Goal: Complete application form

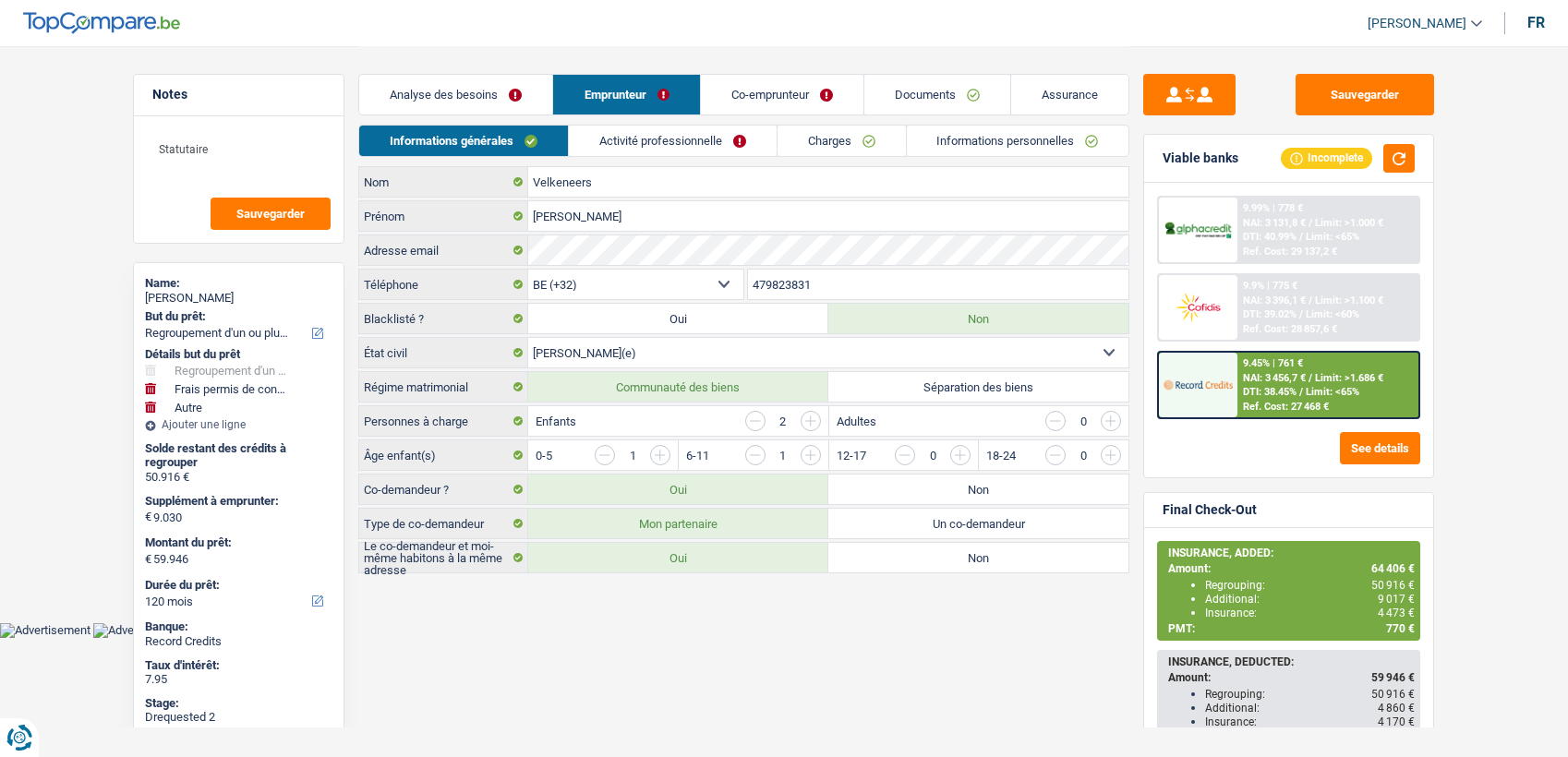
select select "refinancing"
select select "drivingLicense"
select select "other"
select select "120"
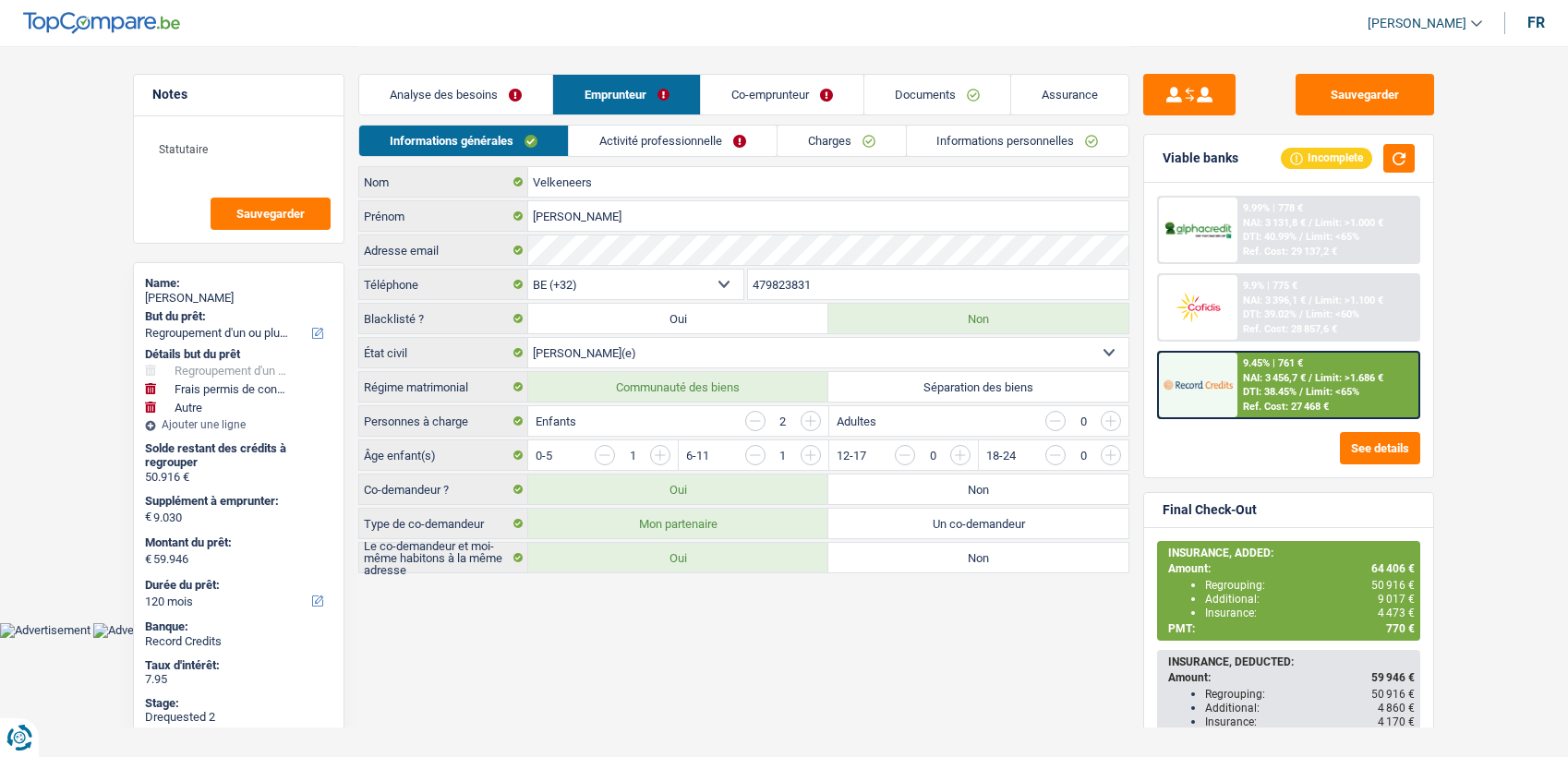
select select "32"
select select "married"
select select "ownerWithMortgage"
select select "BE"
select select "mortgage"
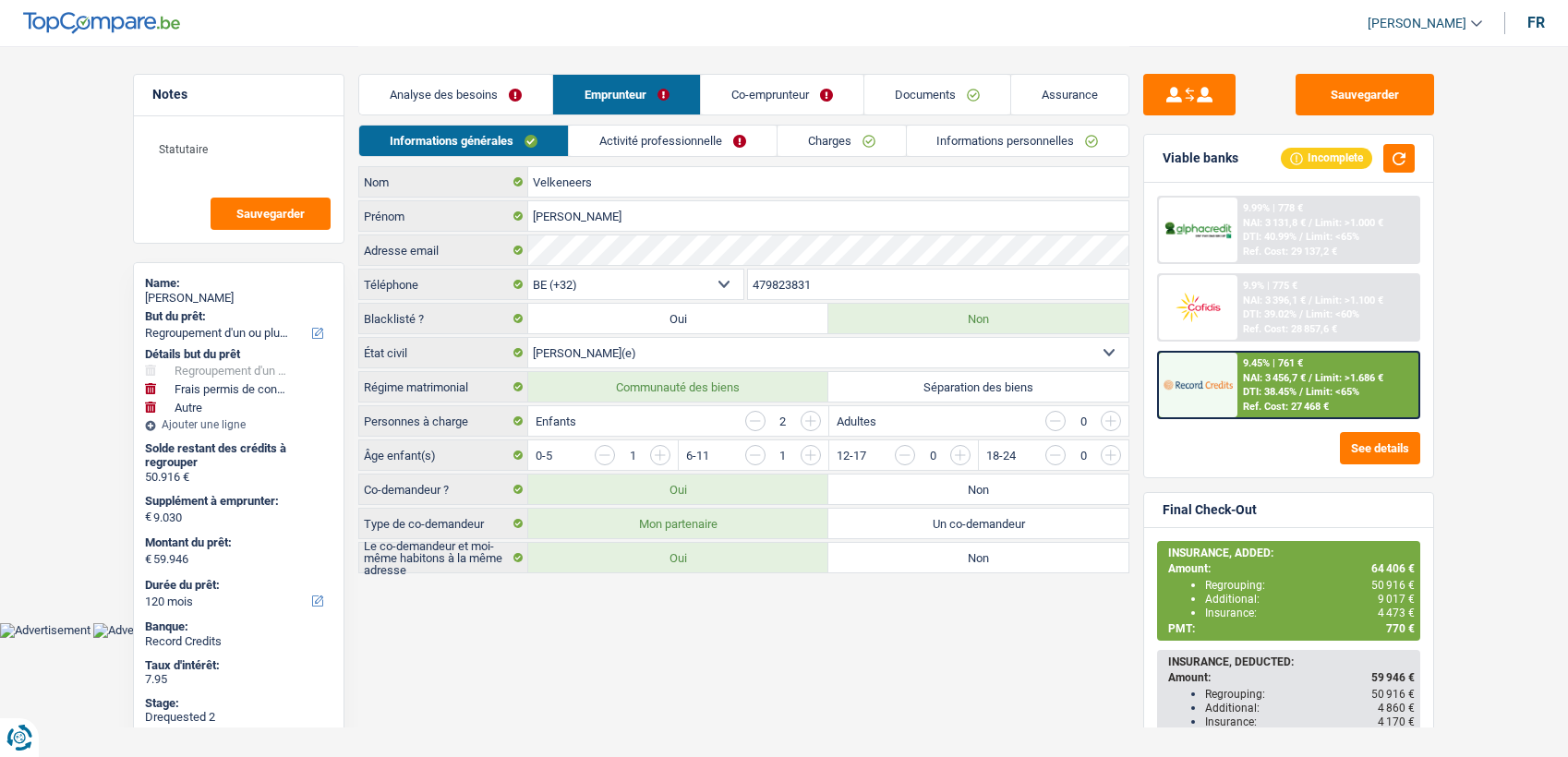
select select "360"
select select "personalLoan"
select select "smallWorks"
select select "84"
select select "carLoan"
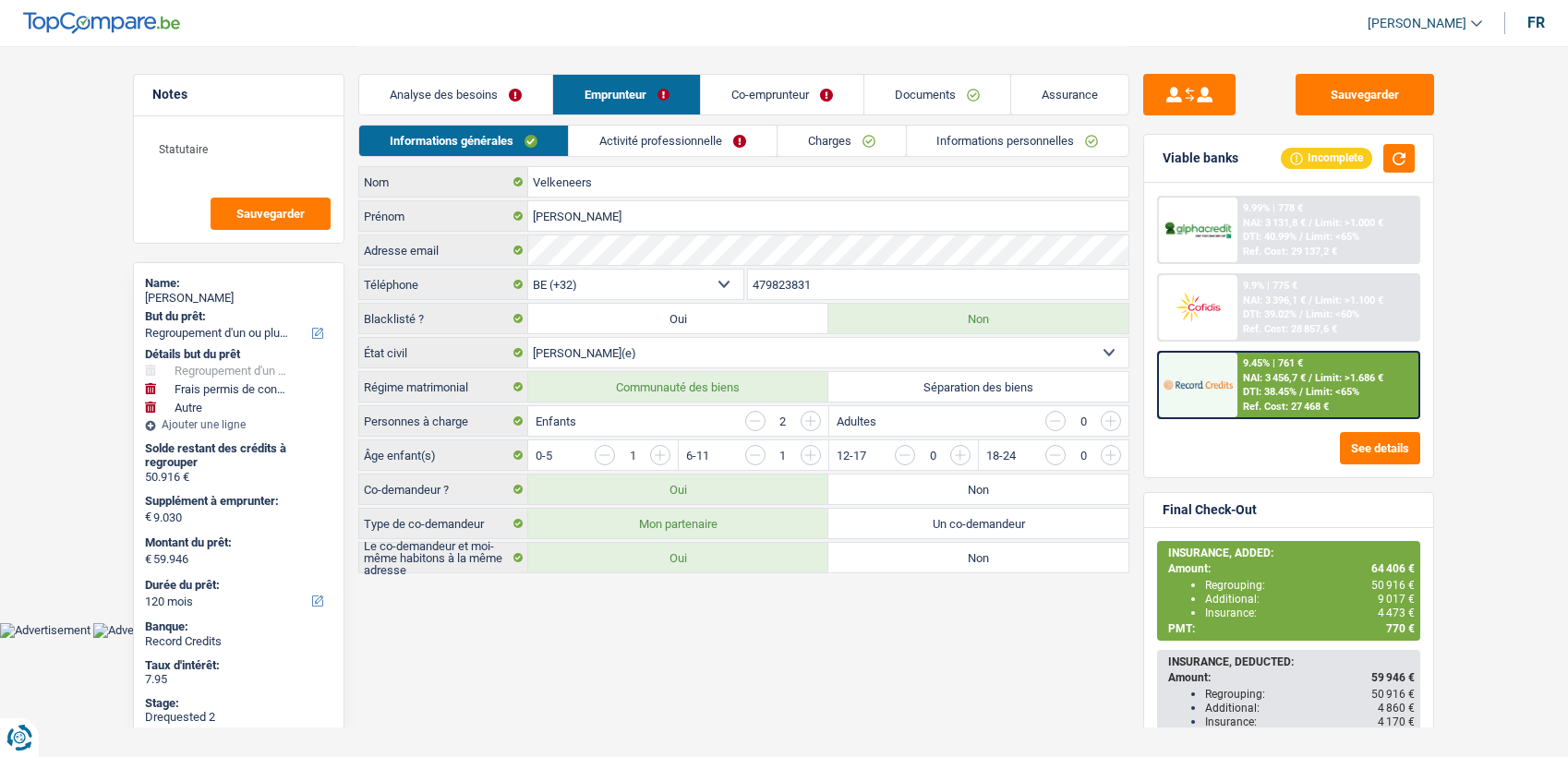
select select "60"
select select "personalLoan"
select select "other"
select select "36"
click at [619, 130] on link "Activité professionnelle" at bounding box center [673, 141] width 208 height 31
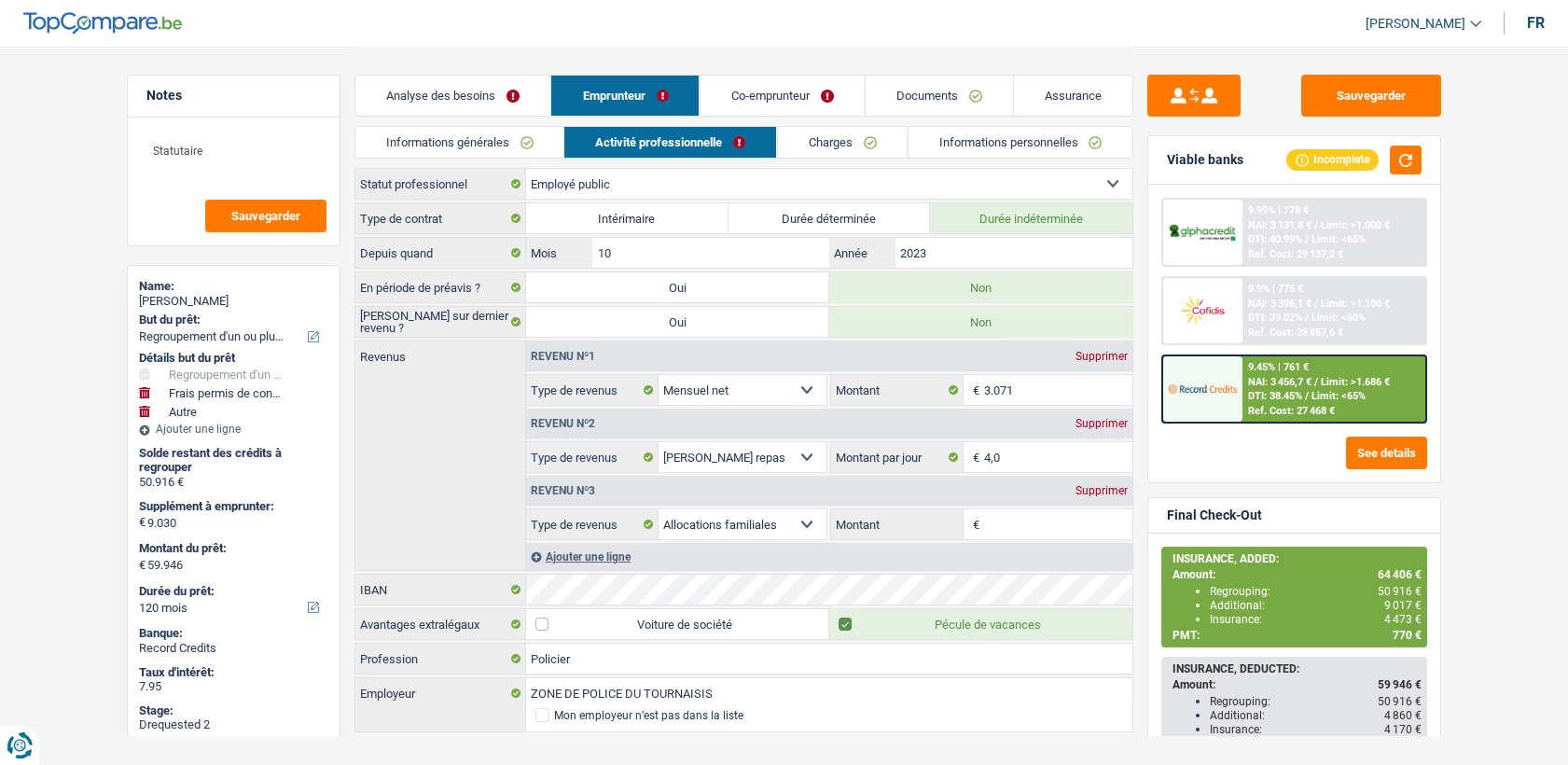
click at [794, 114] on link "Co-emprunteur" at bounding box center [781, 96] width 165 height 40
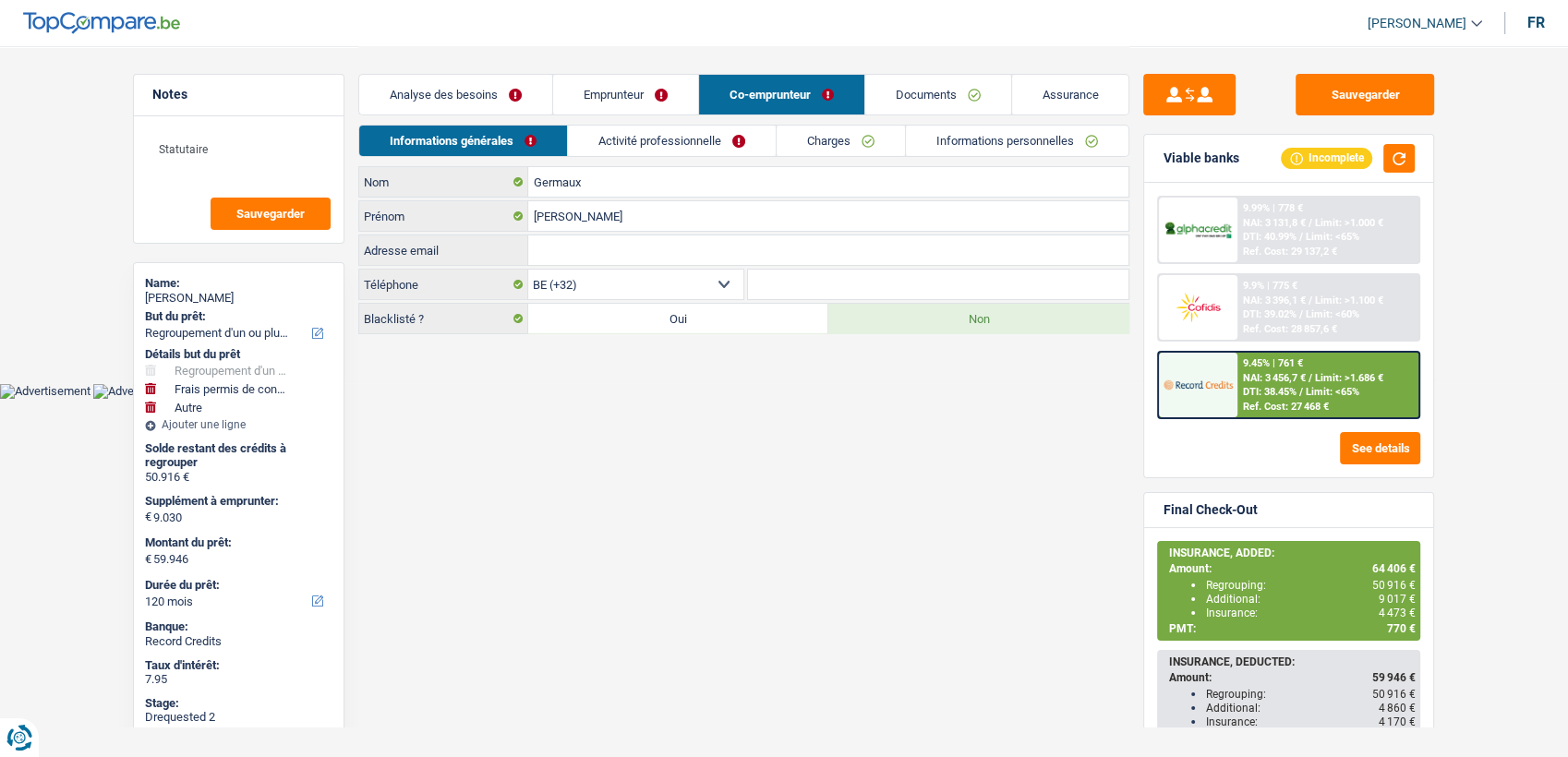
click at [815, 142] on link "Charges" at bounding box center [841, 141] width 128 height 31
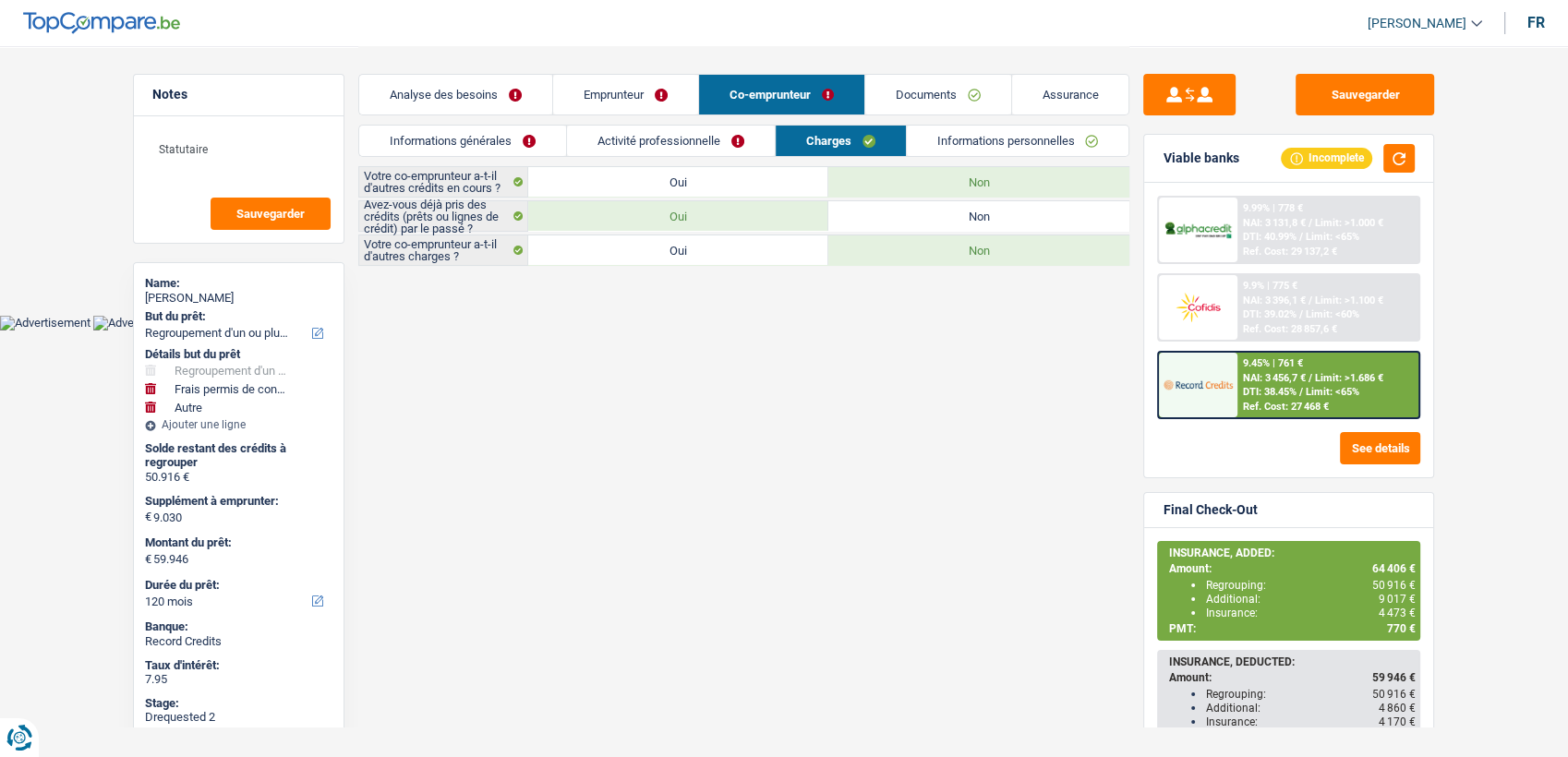
click at [648, 82] on link "Emprunteur" at bounding box center [626, 95] width 145 height 40
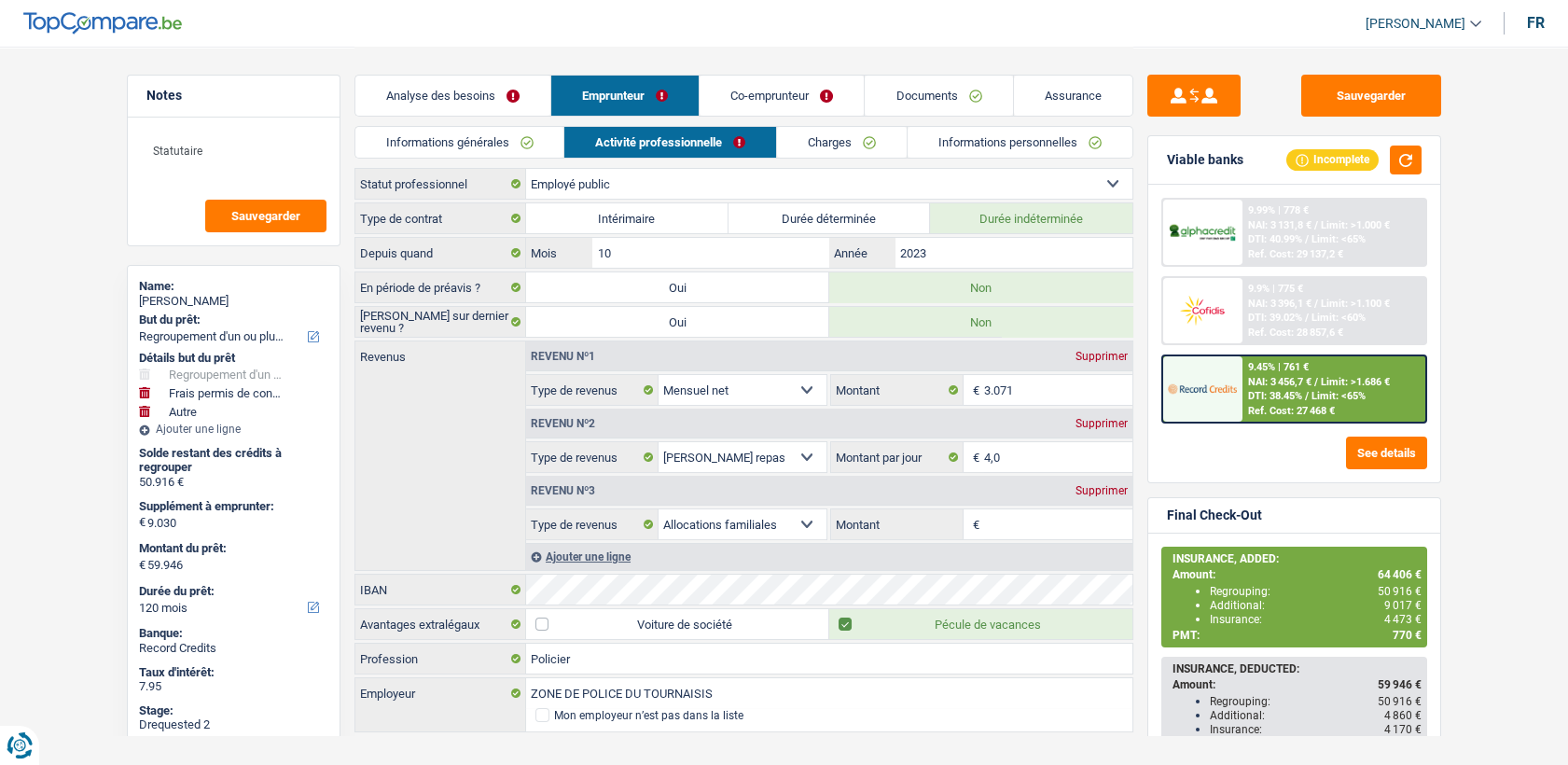
click at [843, 153] on link "Charges" at bounding box center [841, 142] width 130 height 31
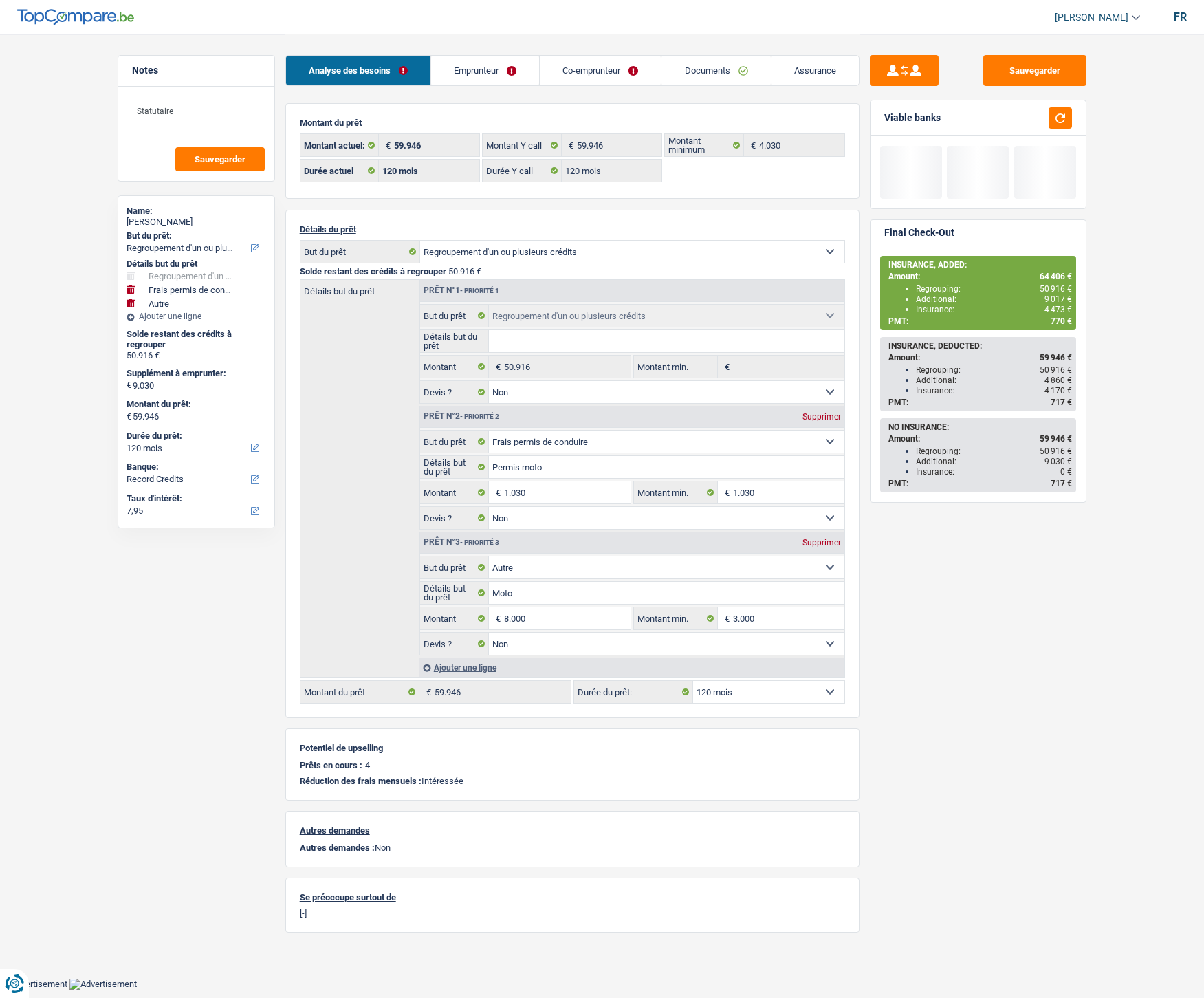
select select "refinancing"
select select "drivingLicense"
select select "other"
select select "120"
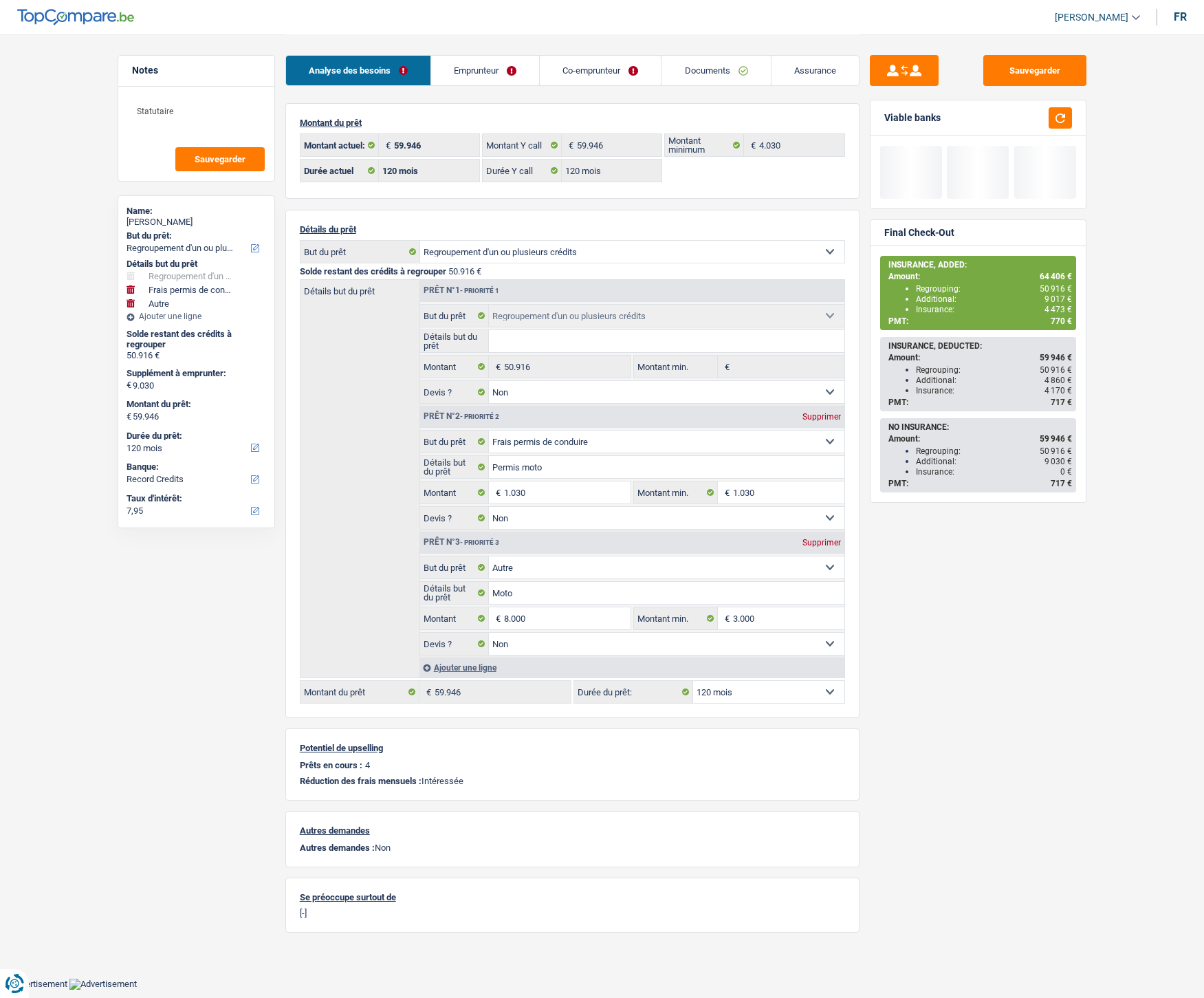
select select "120"
select select "refinancing"
select select "false"
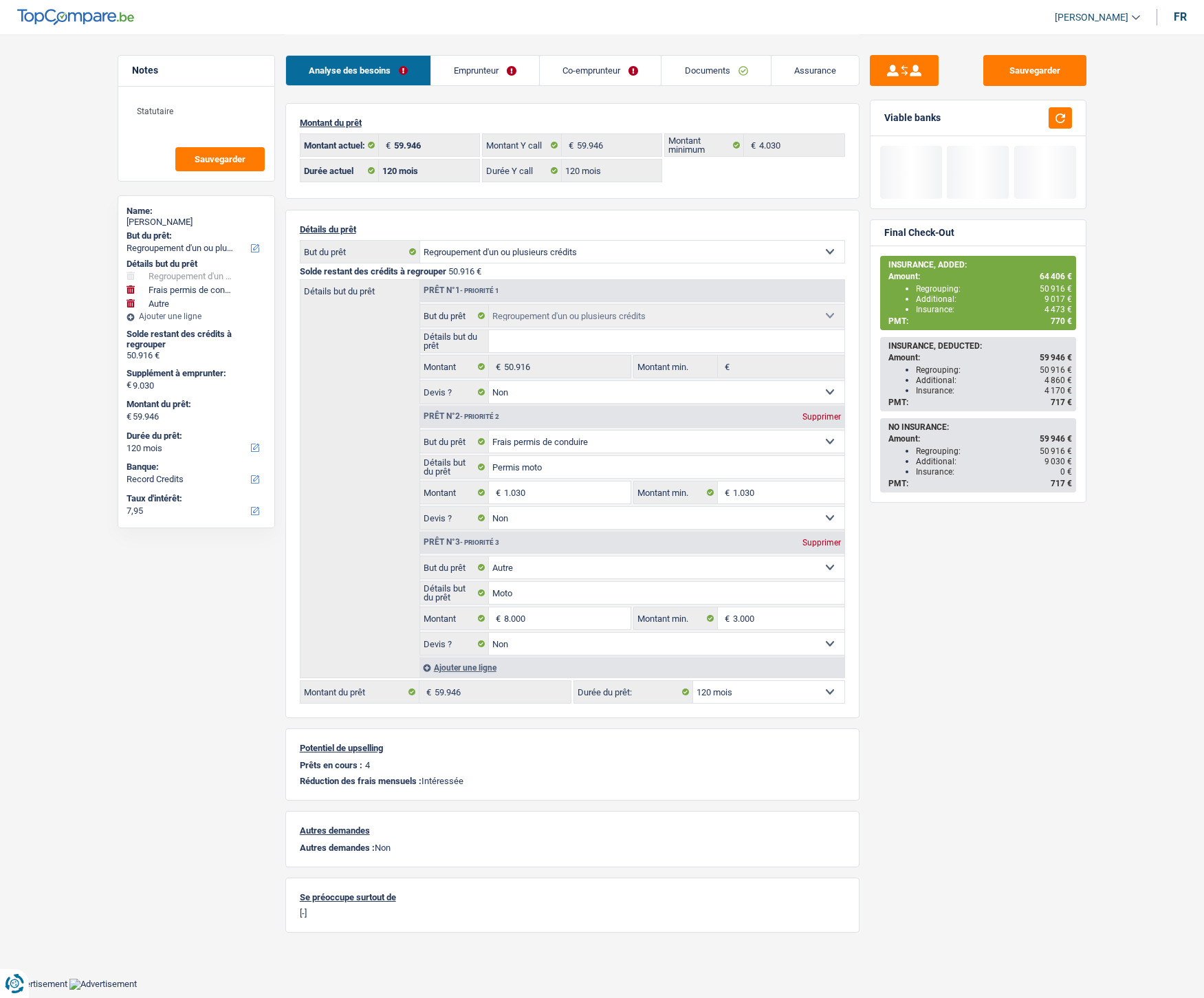
select select "drivingLicense"
select select "false"
select select "other"
select select "false"
select select "120"
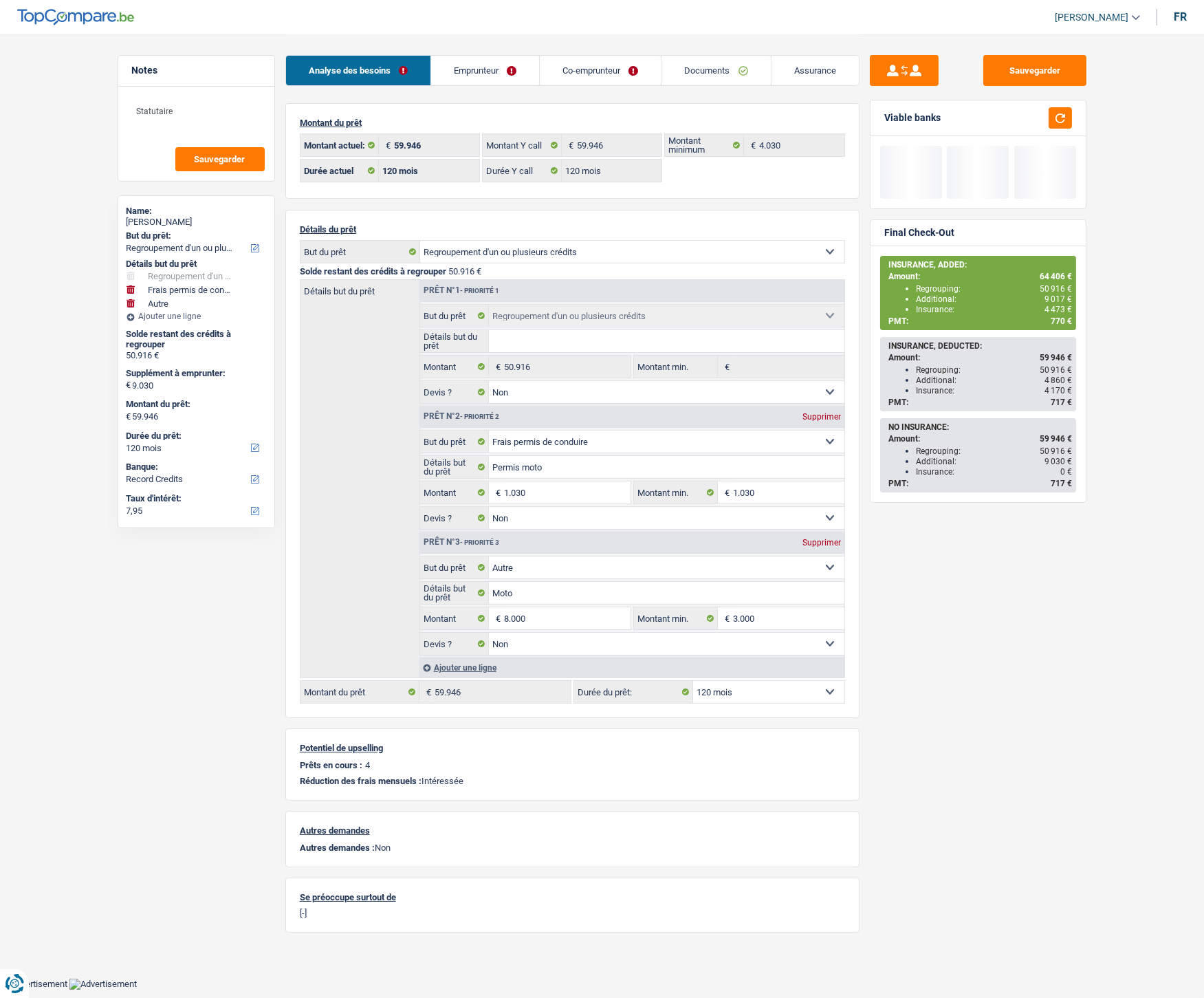
drag, startPoint x: 0, startPoint y: 0, endPoint x: 727, endPoint y: 70, distance: 730.4
click at [718, 71] on link "Documents" at bounding box center [715, 70] width 108 height 29
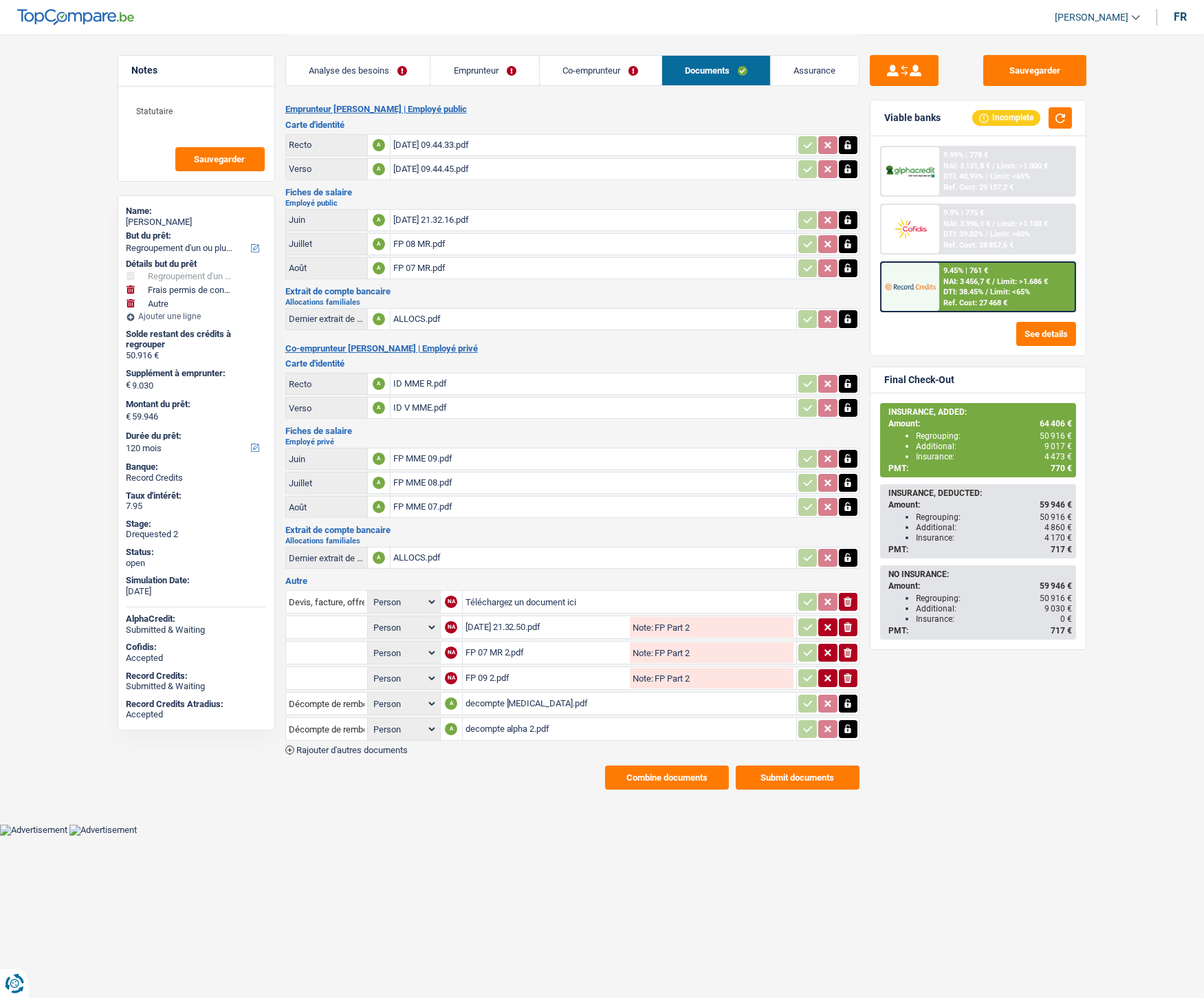
click at [810, 70] on link "Assurance" at bounding box center [815, 70] width 88 height 29
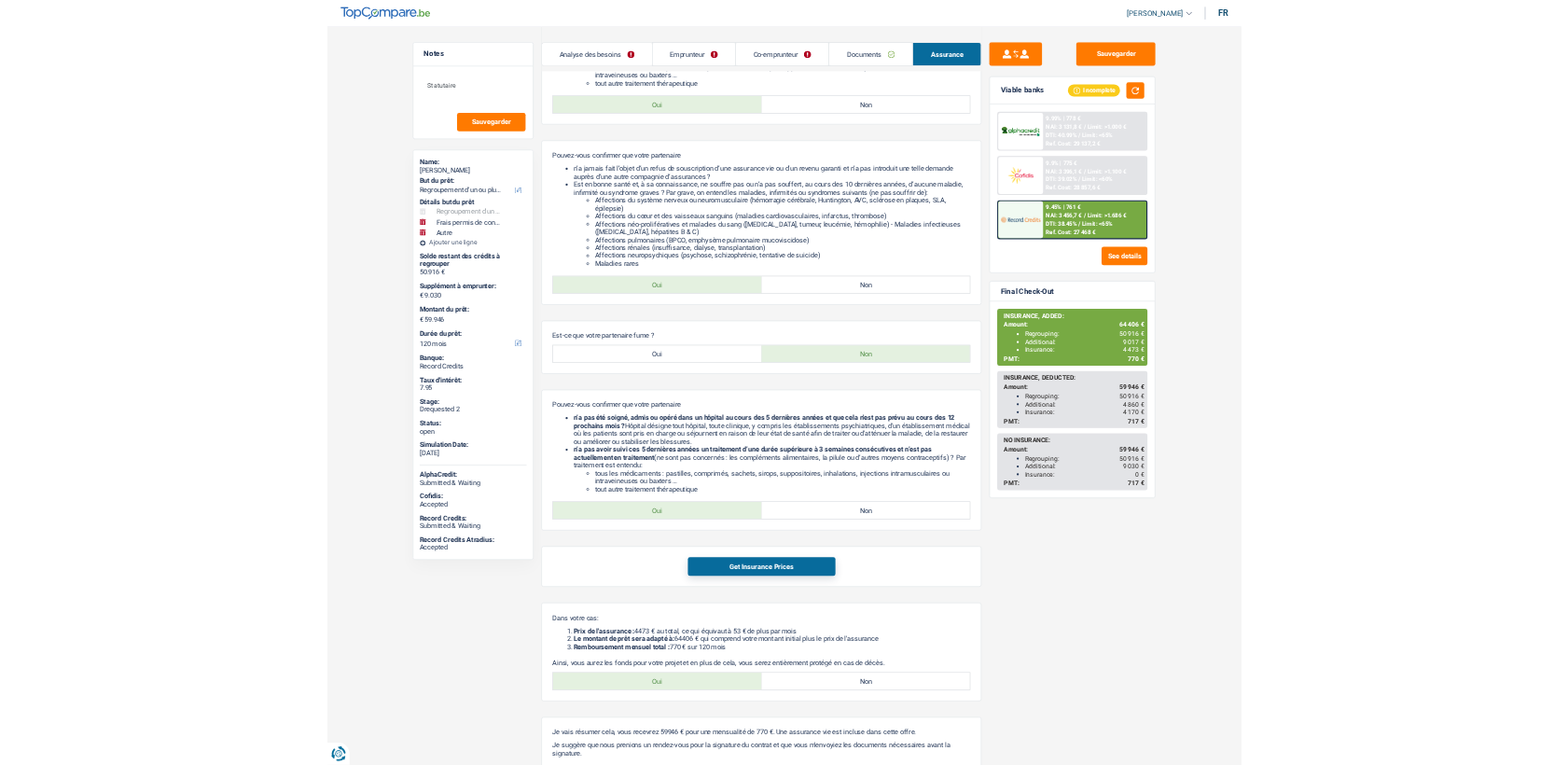
scroll to position [934, 0]
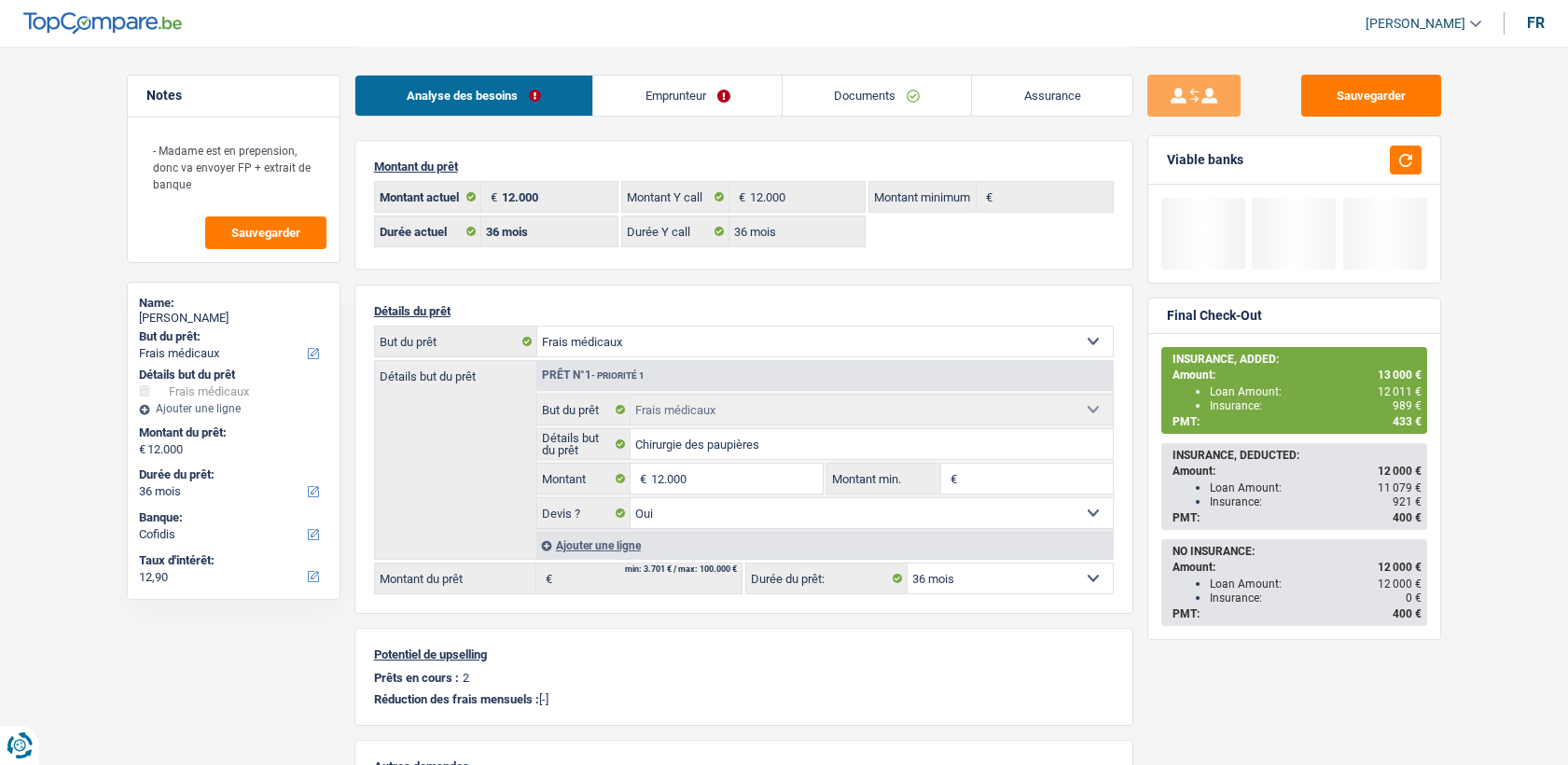
select select "medical"
select select "36"
select select "cofidis"
select select "32"
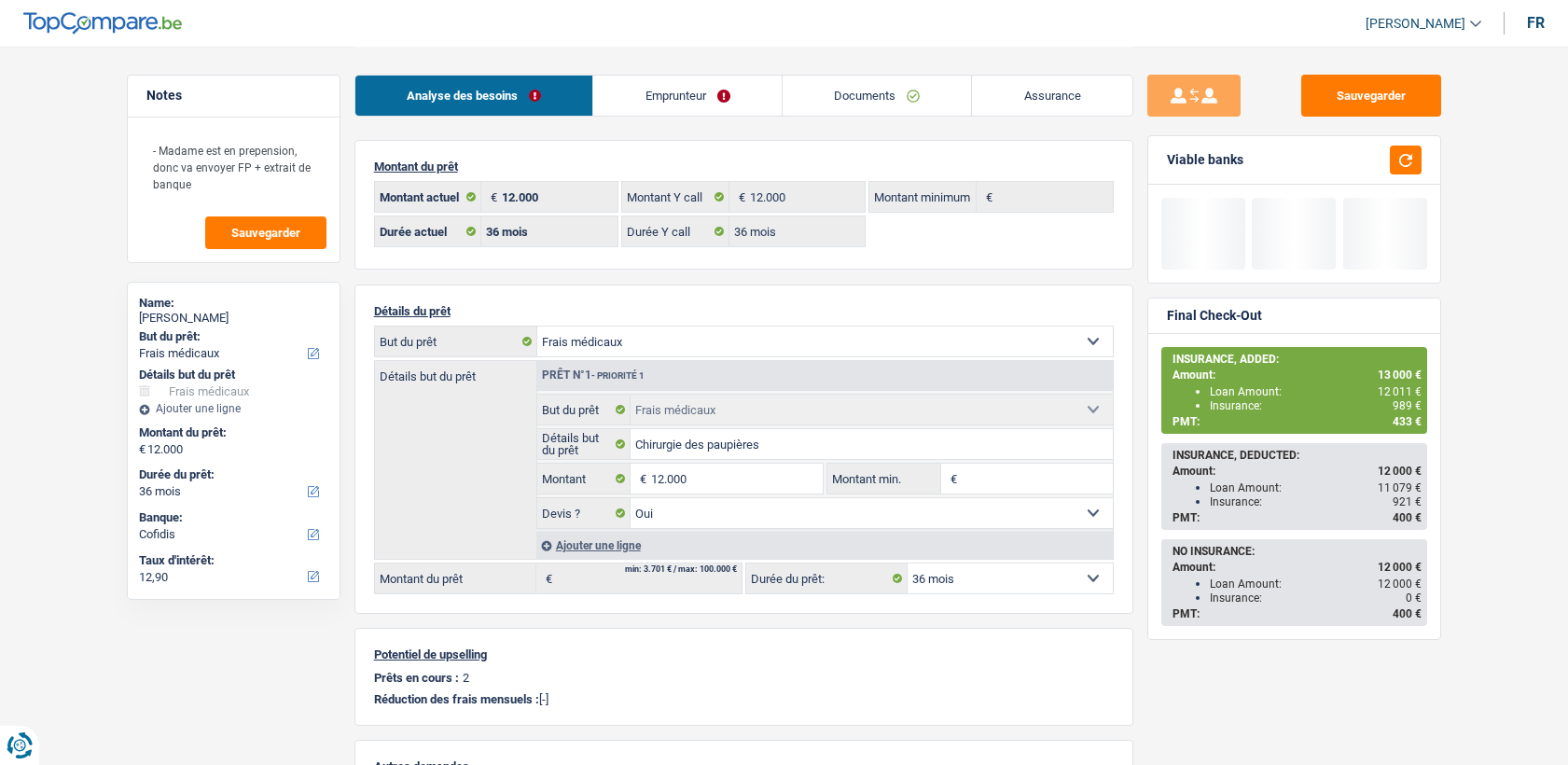
select select "divorced"
select select "ownerWithoutMortgage"
select select "BE"
select select "personalLoan"
select select "miscellaneousCosts"
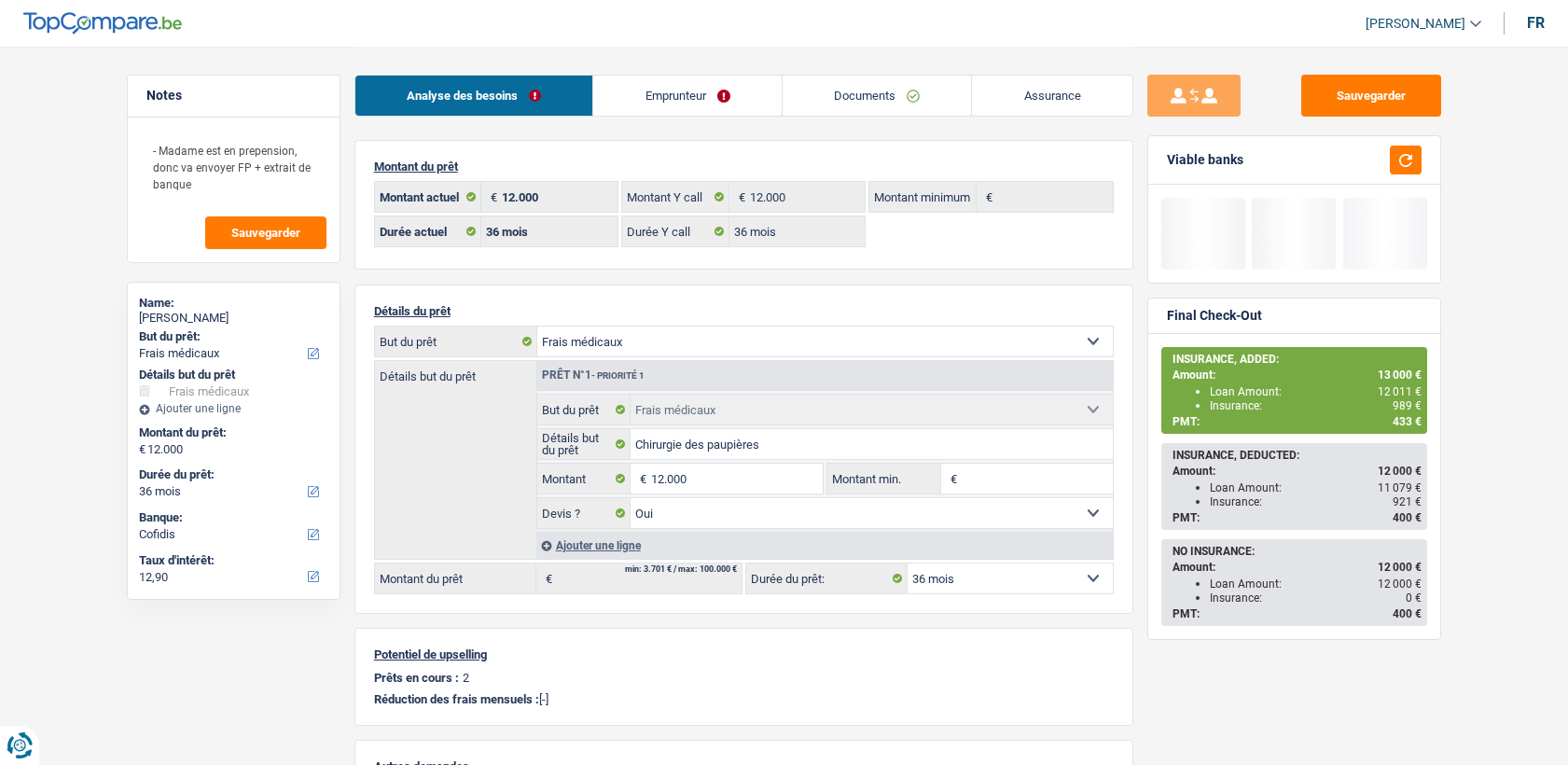
select select "24"
select select "carLoan"
select select "60"
click at [642, 98] on link "Emprunteur" at bounding box center [687, 96] width 188 height 40
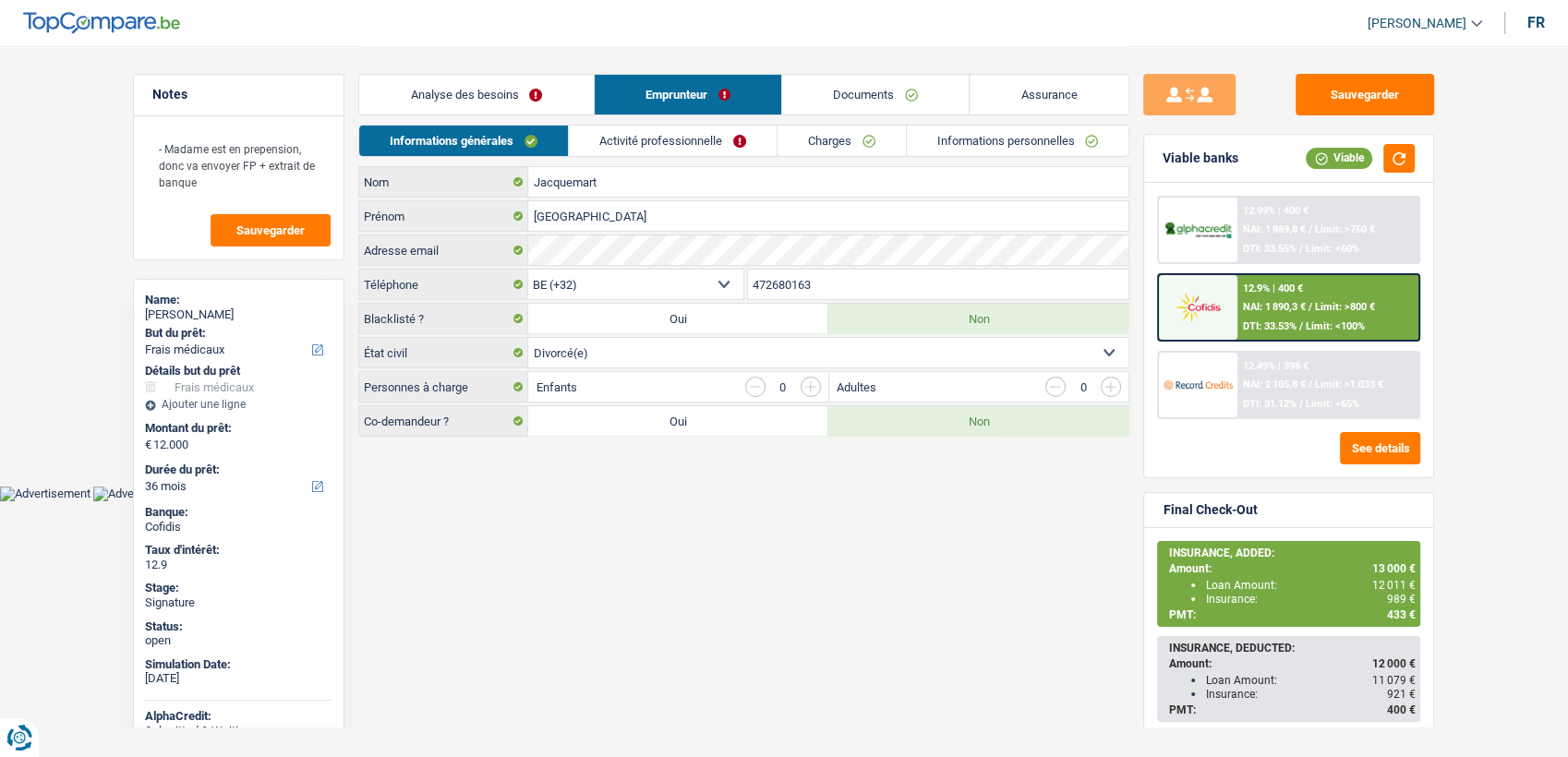
click at [735, 130] on link "Activité professionnelle" at bounding box center [673, 141] width 208 height 31
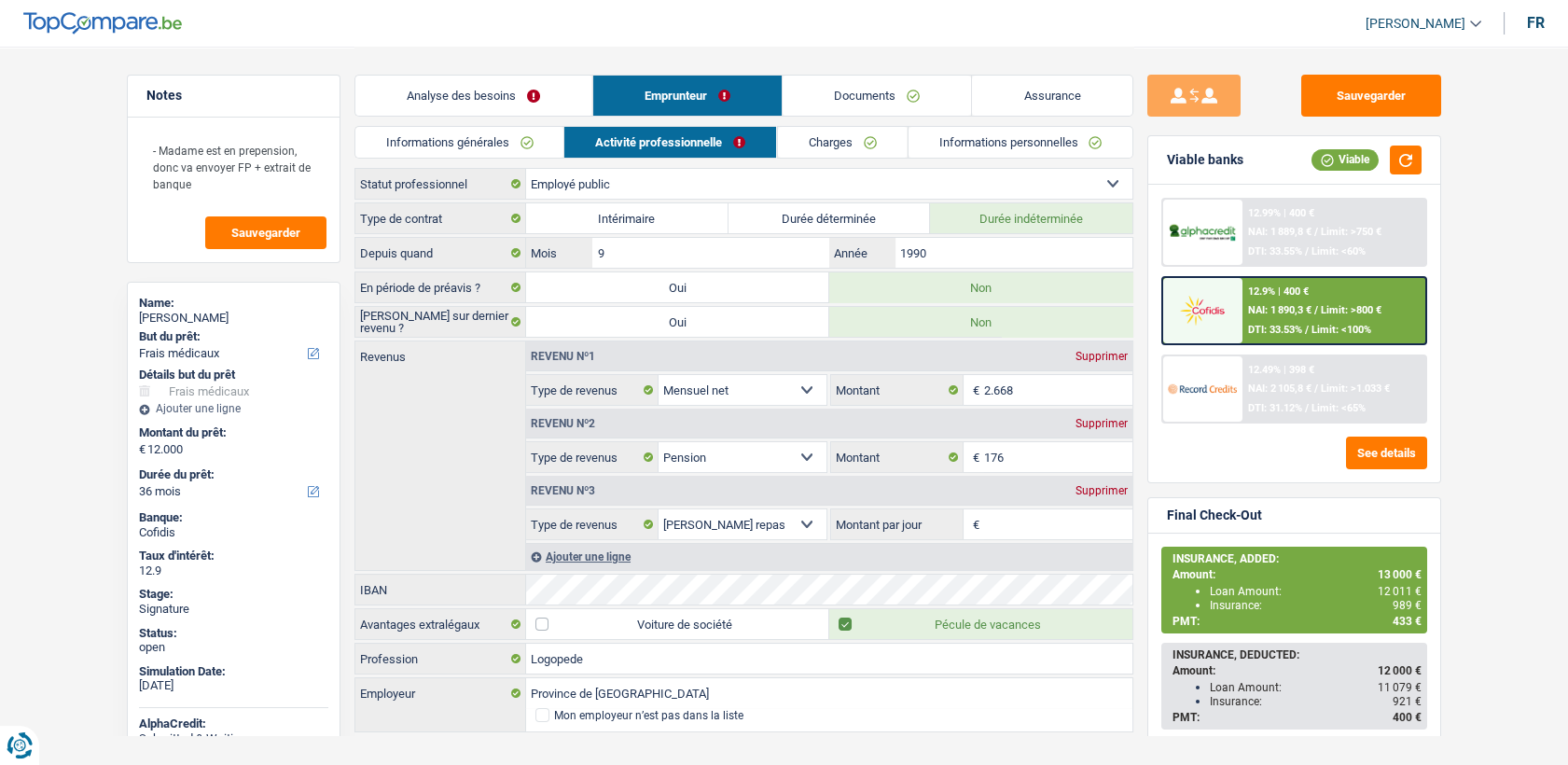
click at [821, 138] on link "Charges" at bounding box center [841, 142] width 130 height 31
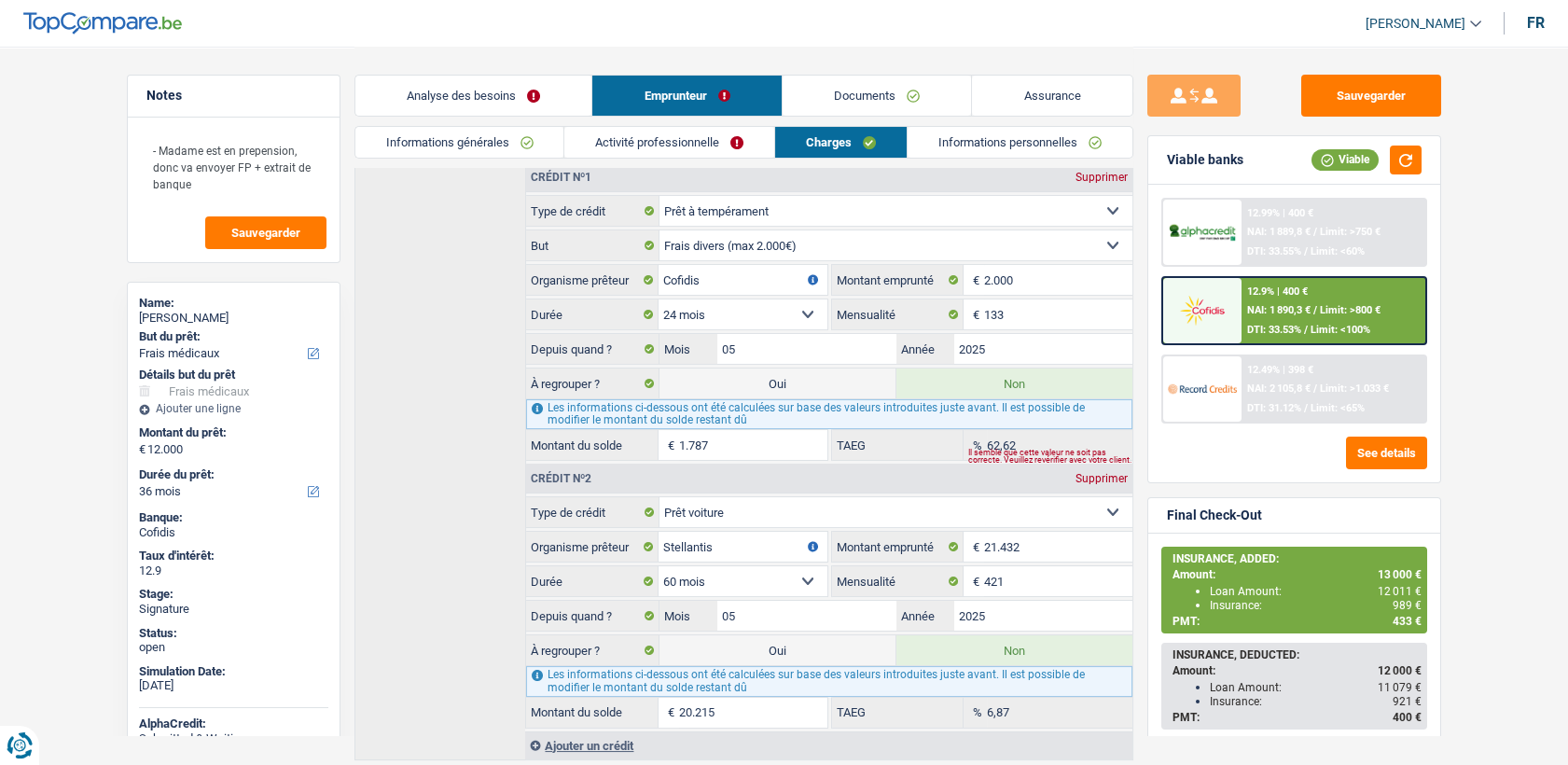
scroll to position [232, 0]
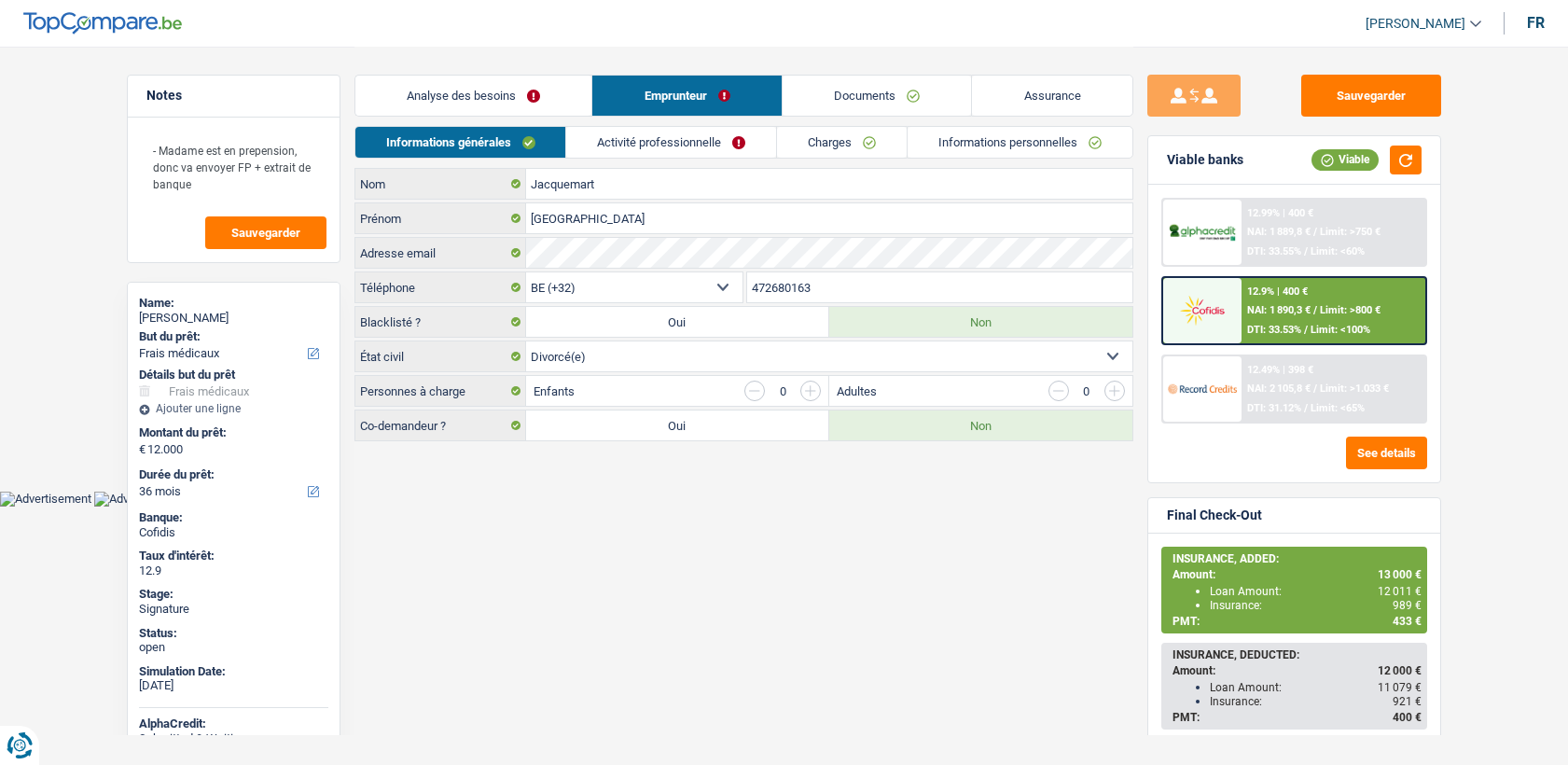
select select "medical"
select select "36"
select select "32"
select select "divorced"
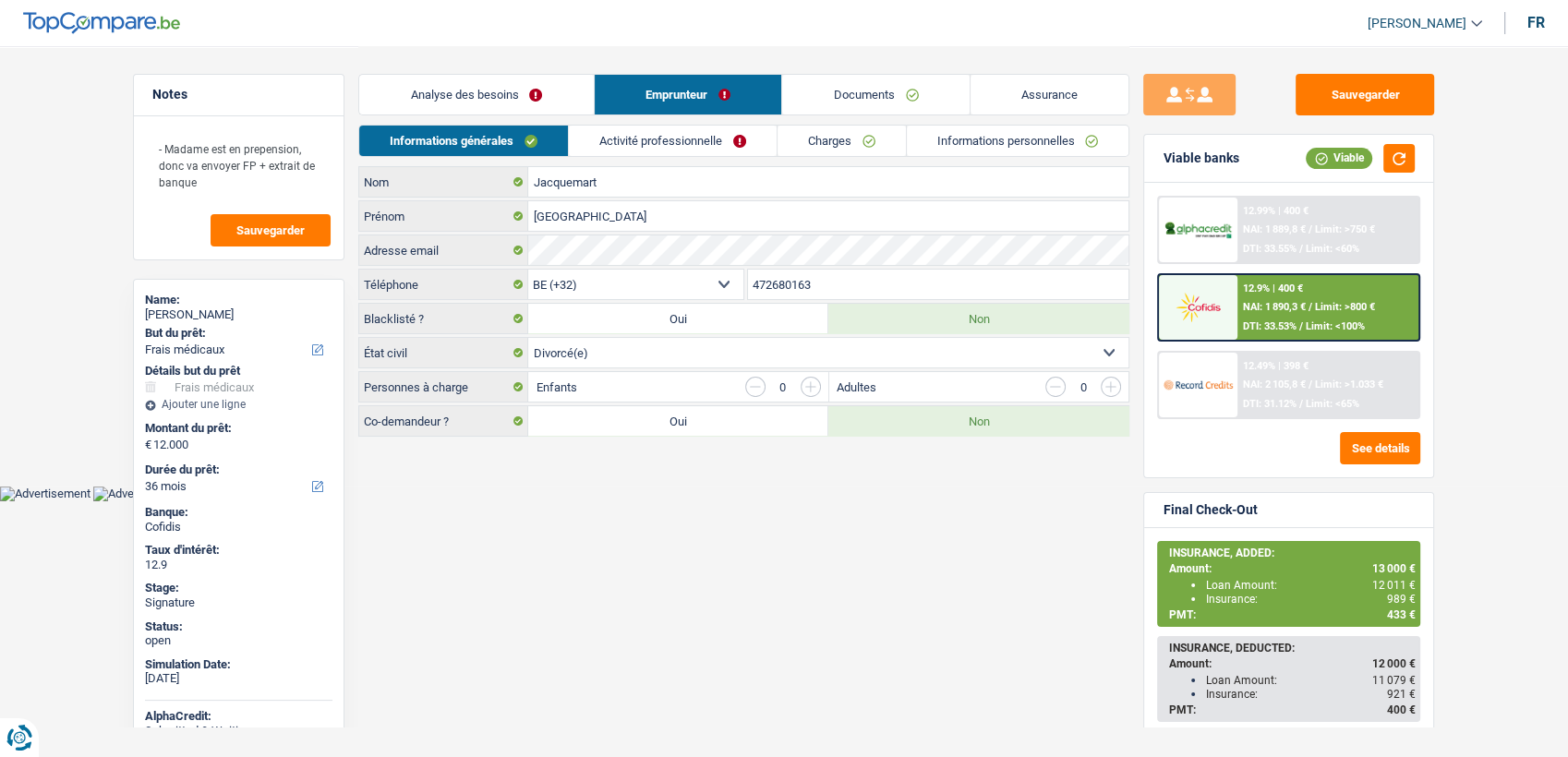
click at [1021, 131] on link "Informations personnelles" at bounding box center [1018, 141] width 223 height 31
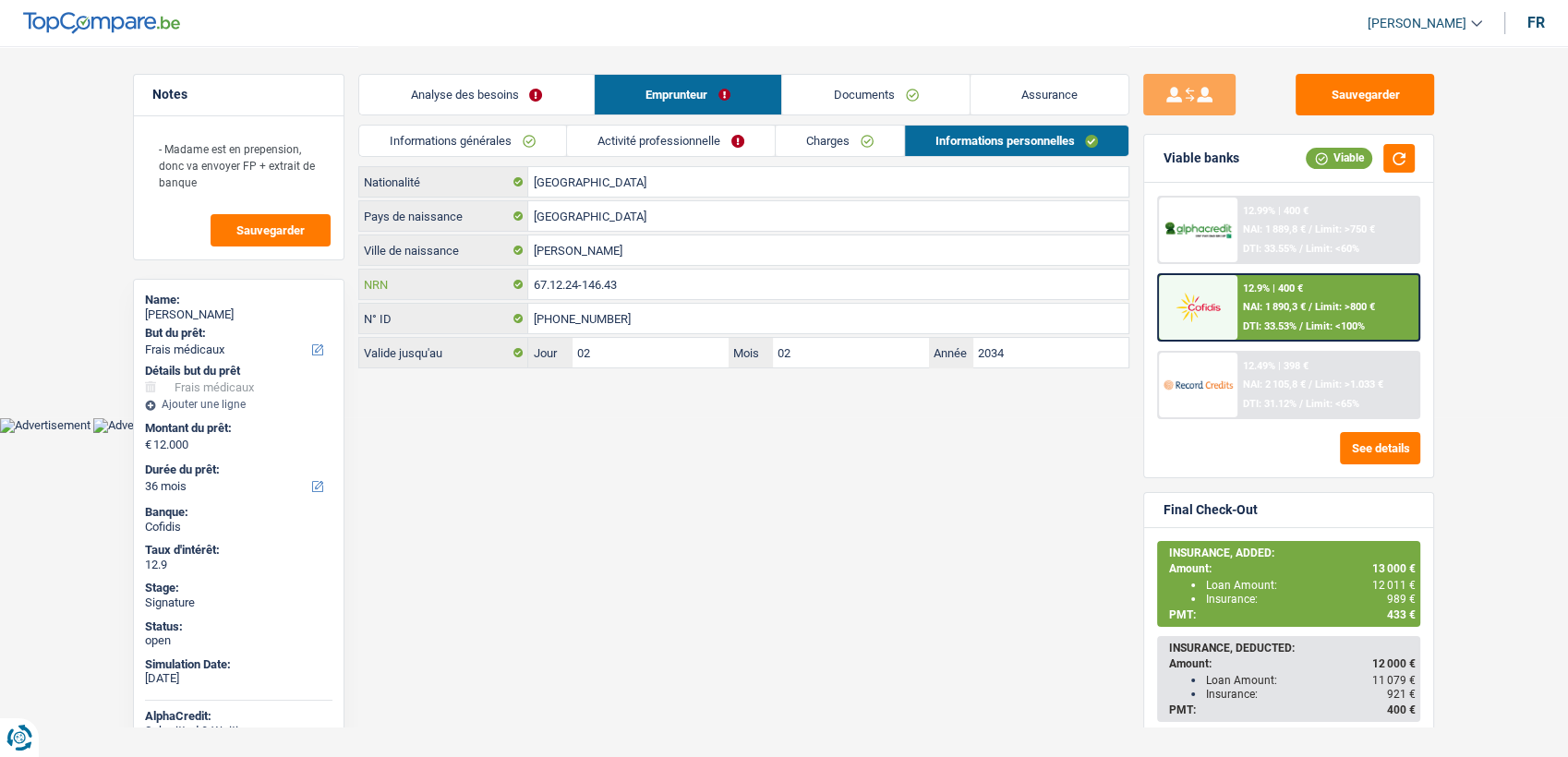
click at [554, 280] on input "67.12.24-146.43" at bounding box center [828, 284] width 601 height 30
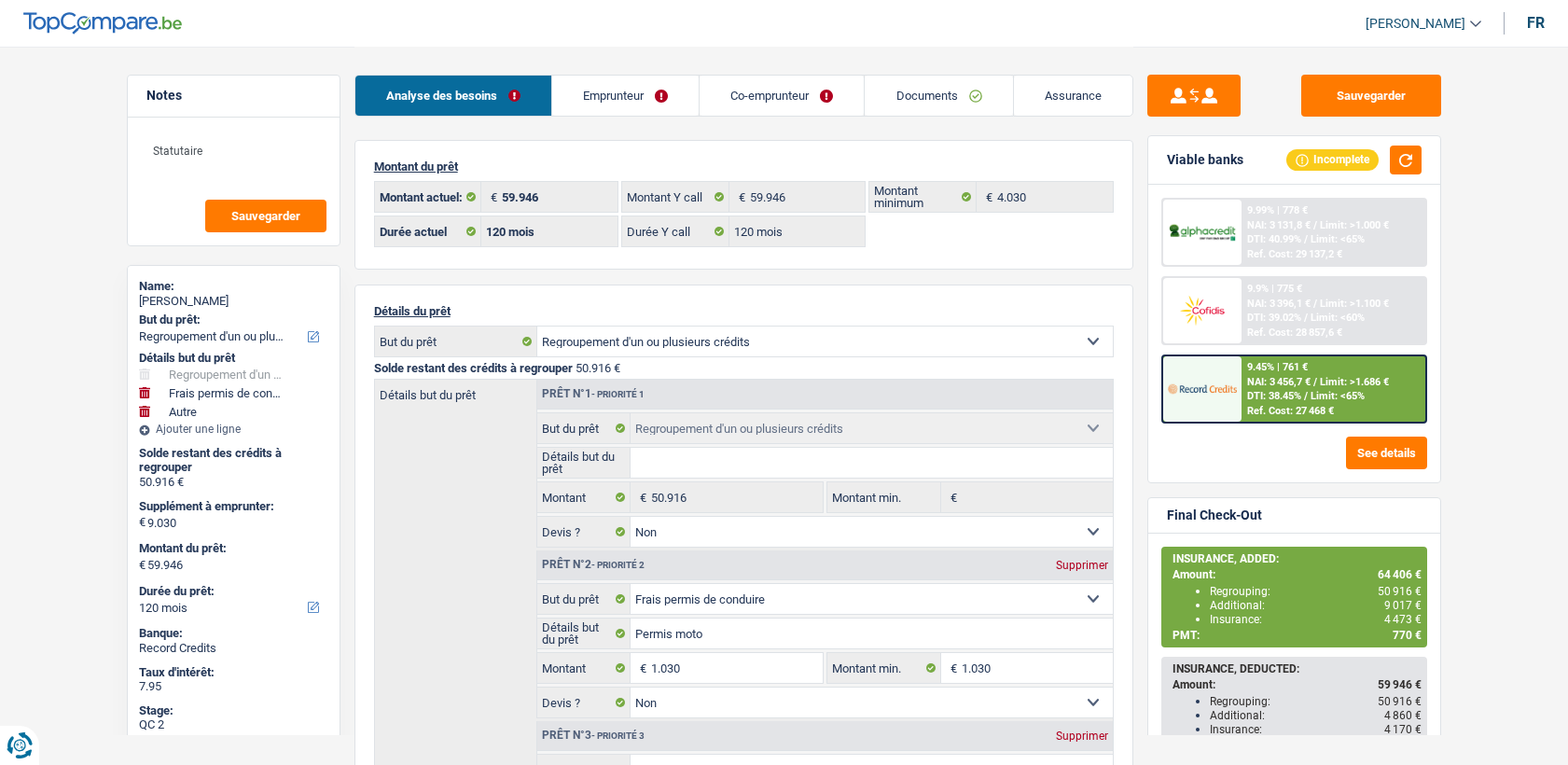
select select "refinancing"
select select "drivingLicense"
select select "other"
select select "120"
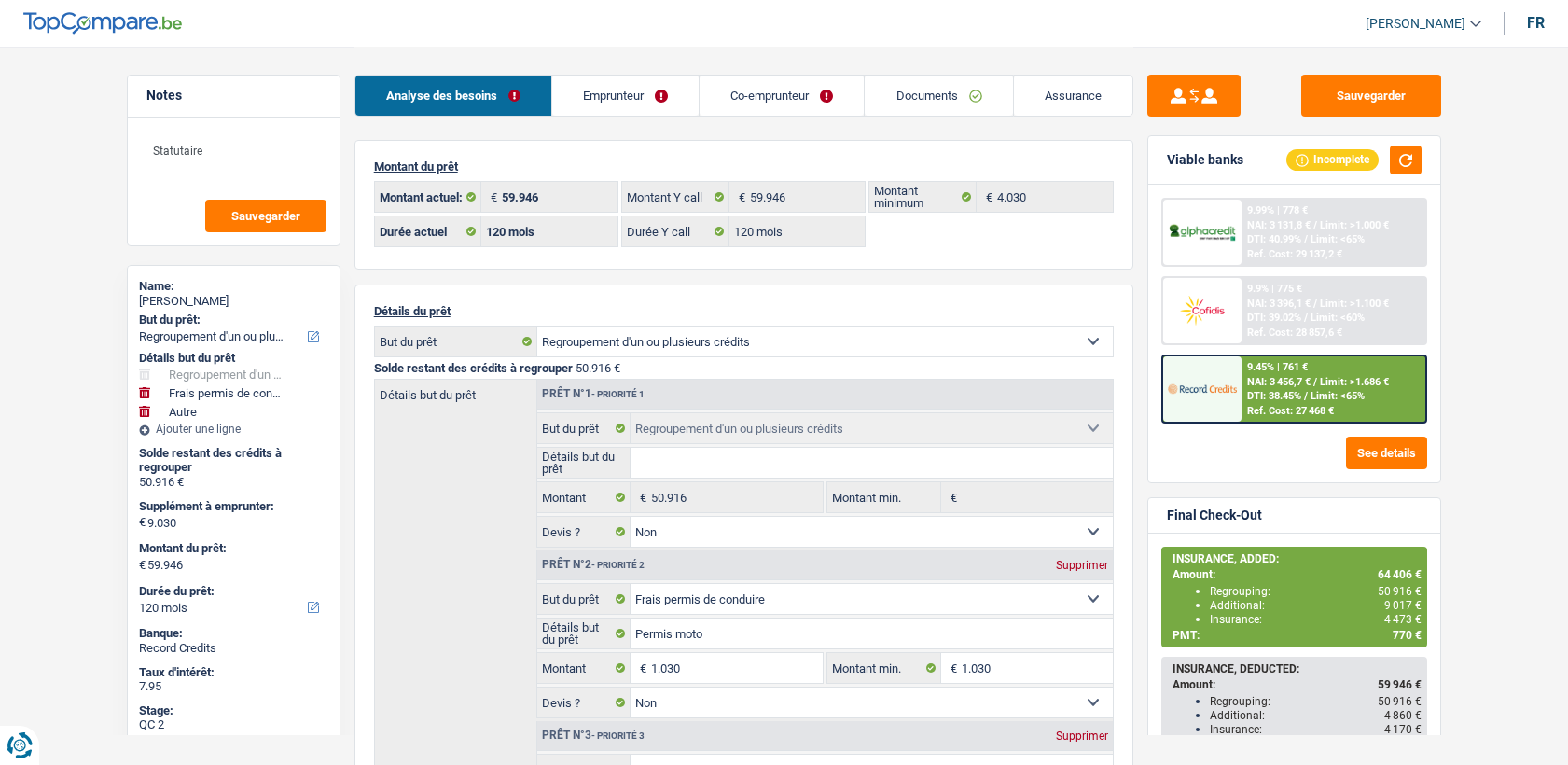
select select "120"
select select "refinancing"
select select "false"
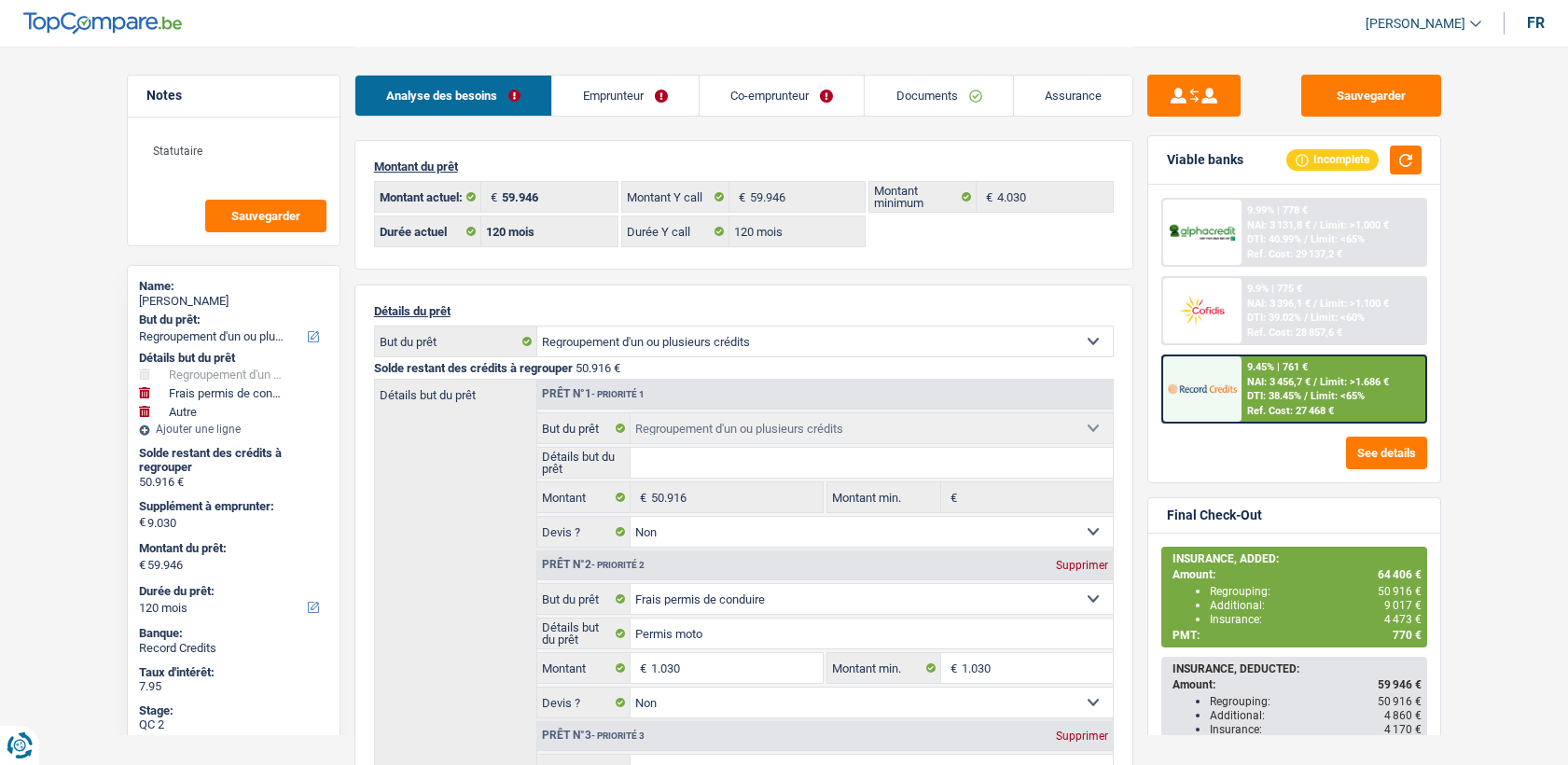
select select "drivingLicense"
select select "false"
select select "other"
select select "false"
select select "120"
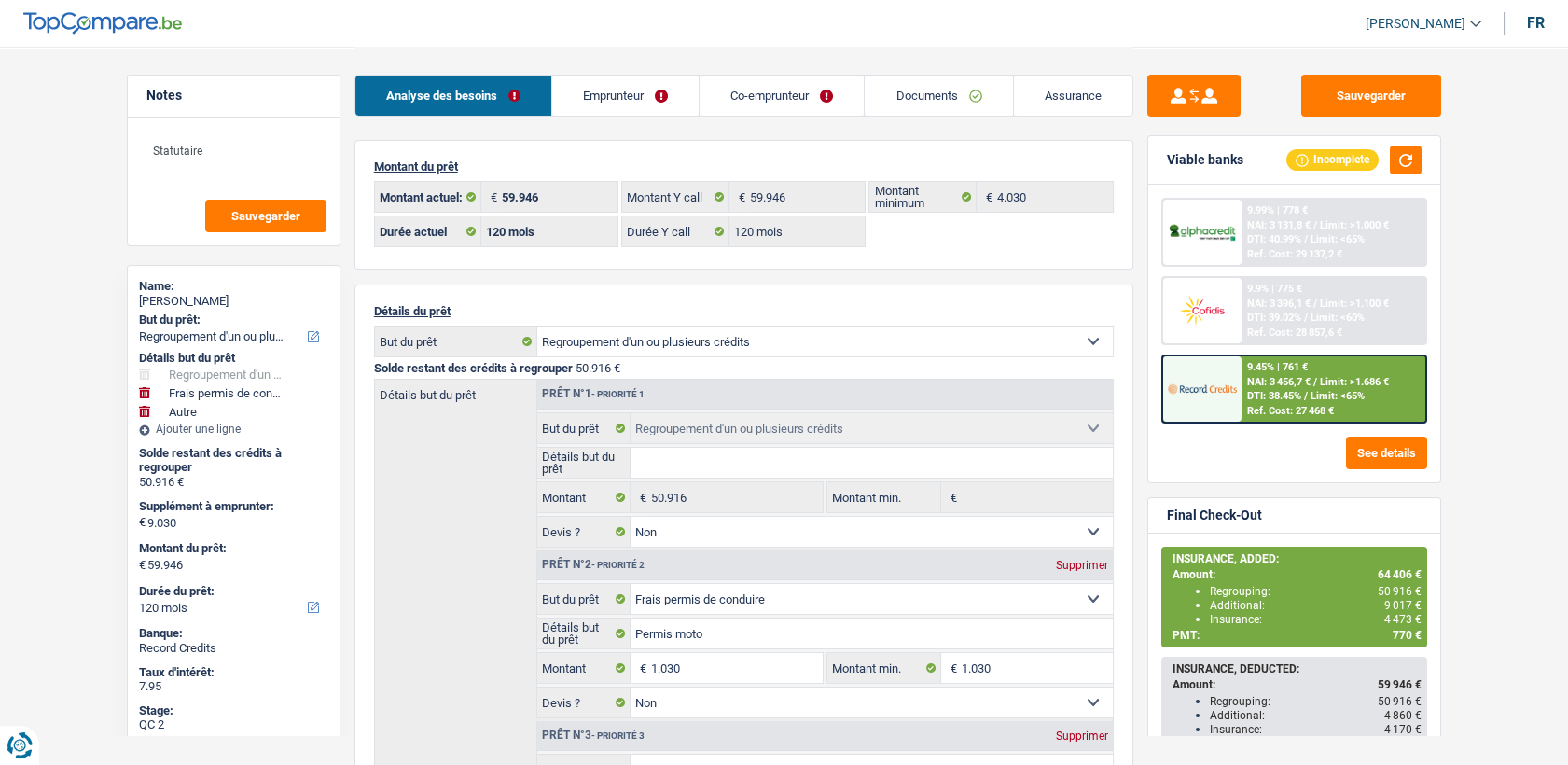
click at [911, 109] on link "Documents" at bounding box center [938, 96] width 147 height 40
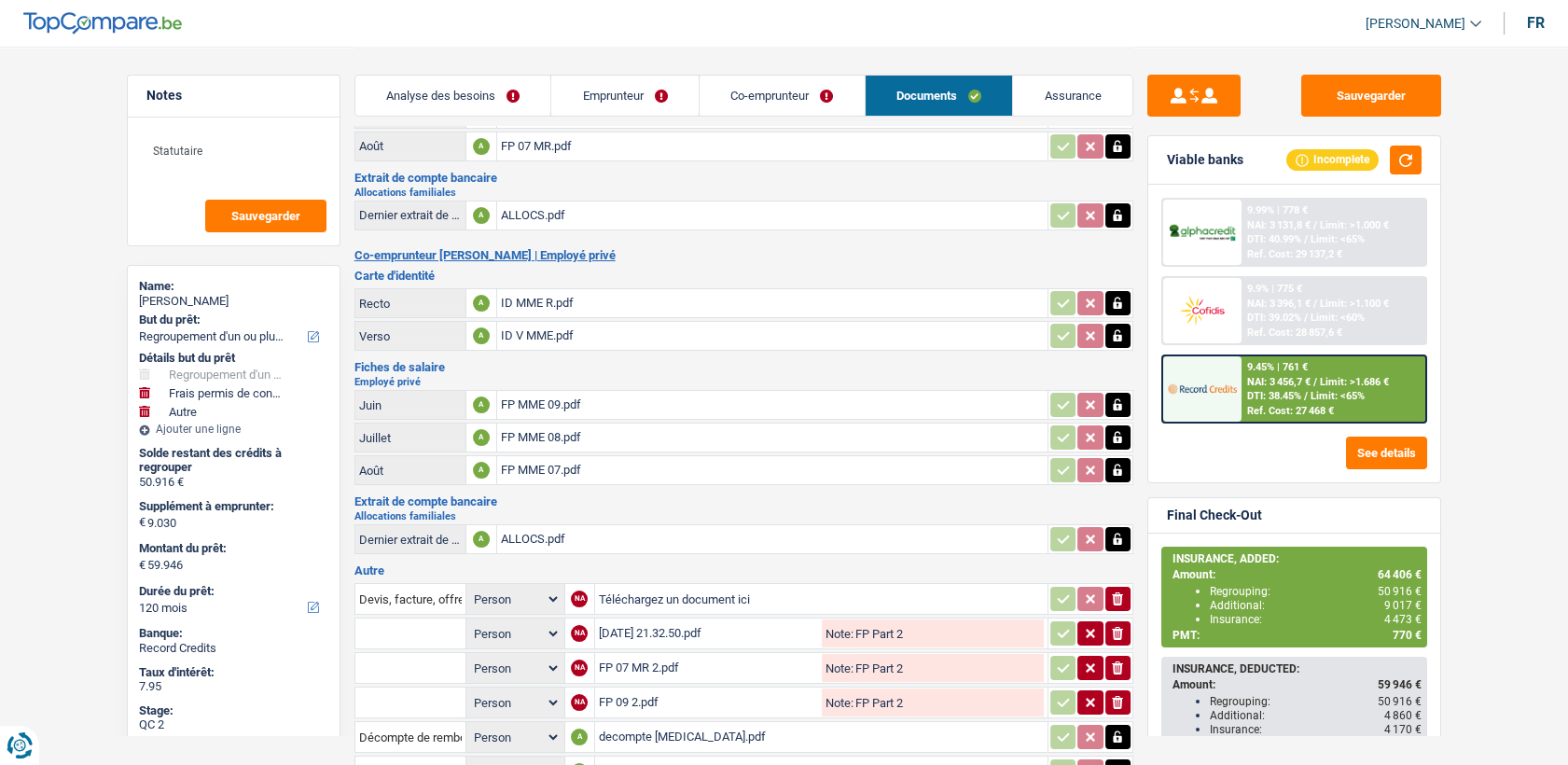
scroll to position [356, 0]
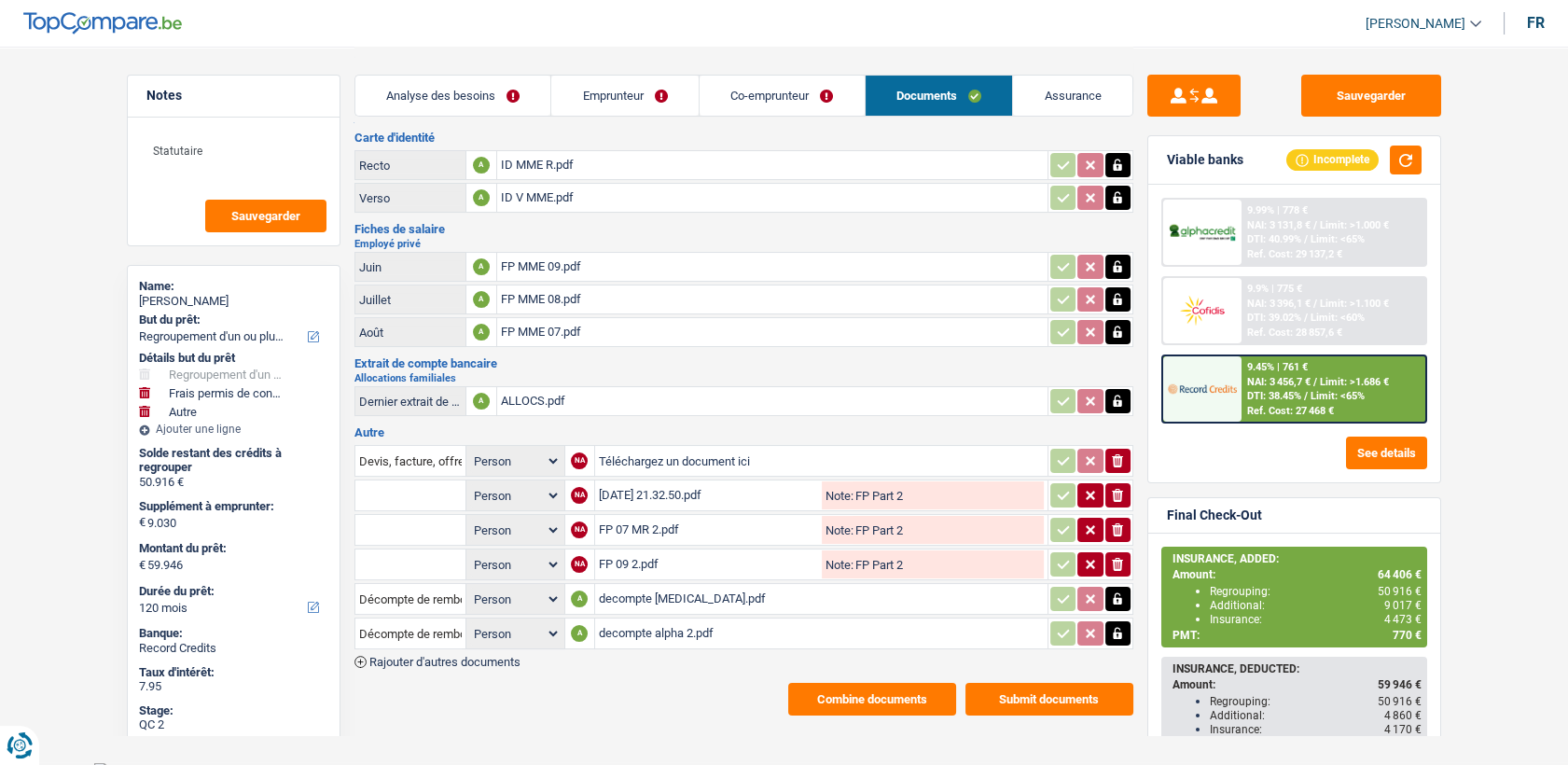
click at [664, 620] on div "decompte alpha 2.pdf" at bounding box center [821, 633] width 445 height 28
click at [637, 587] on div "decompte [MEDICAL_DATA].pdf" at bounding box center [821, 599] width 445 height 28
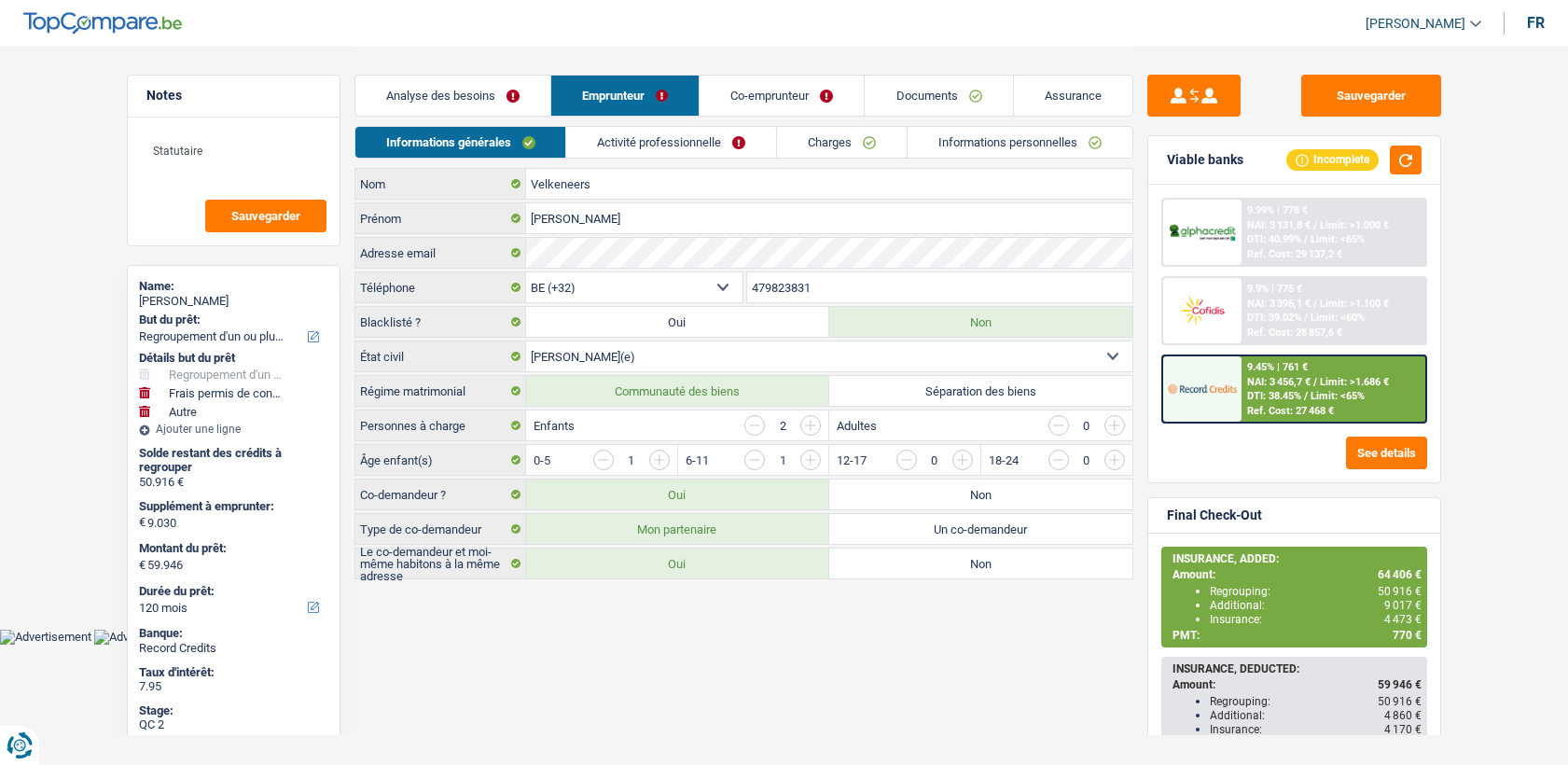
select select "refinancing"
select select "drivingLicense"
select select "other"
select select "120"
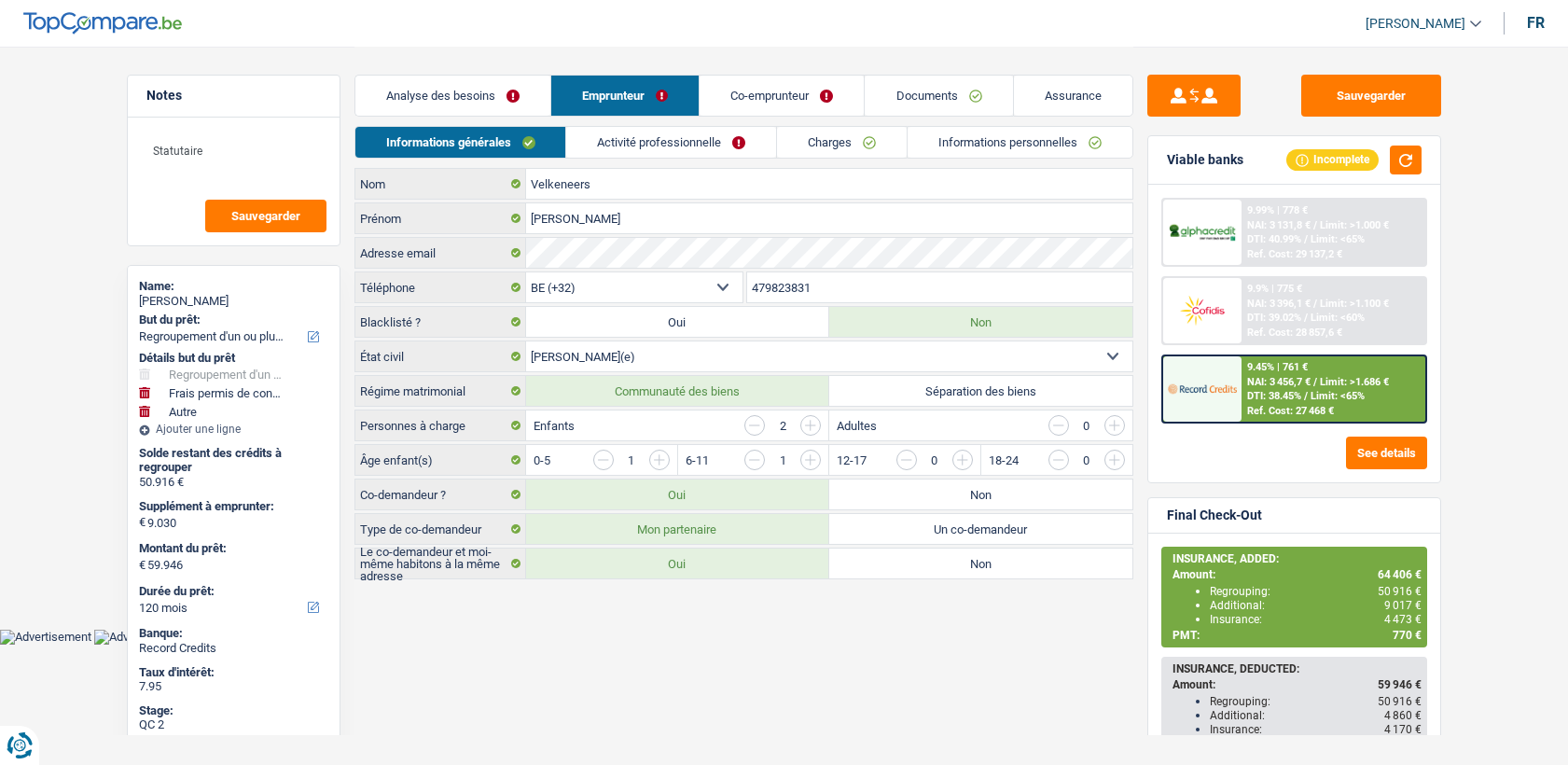
select select "32"
select select "married"
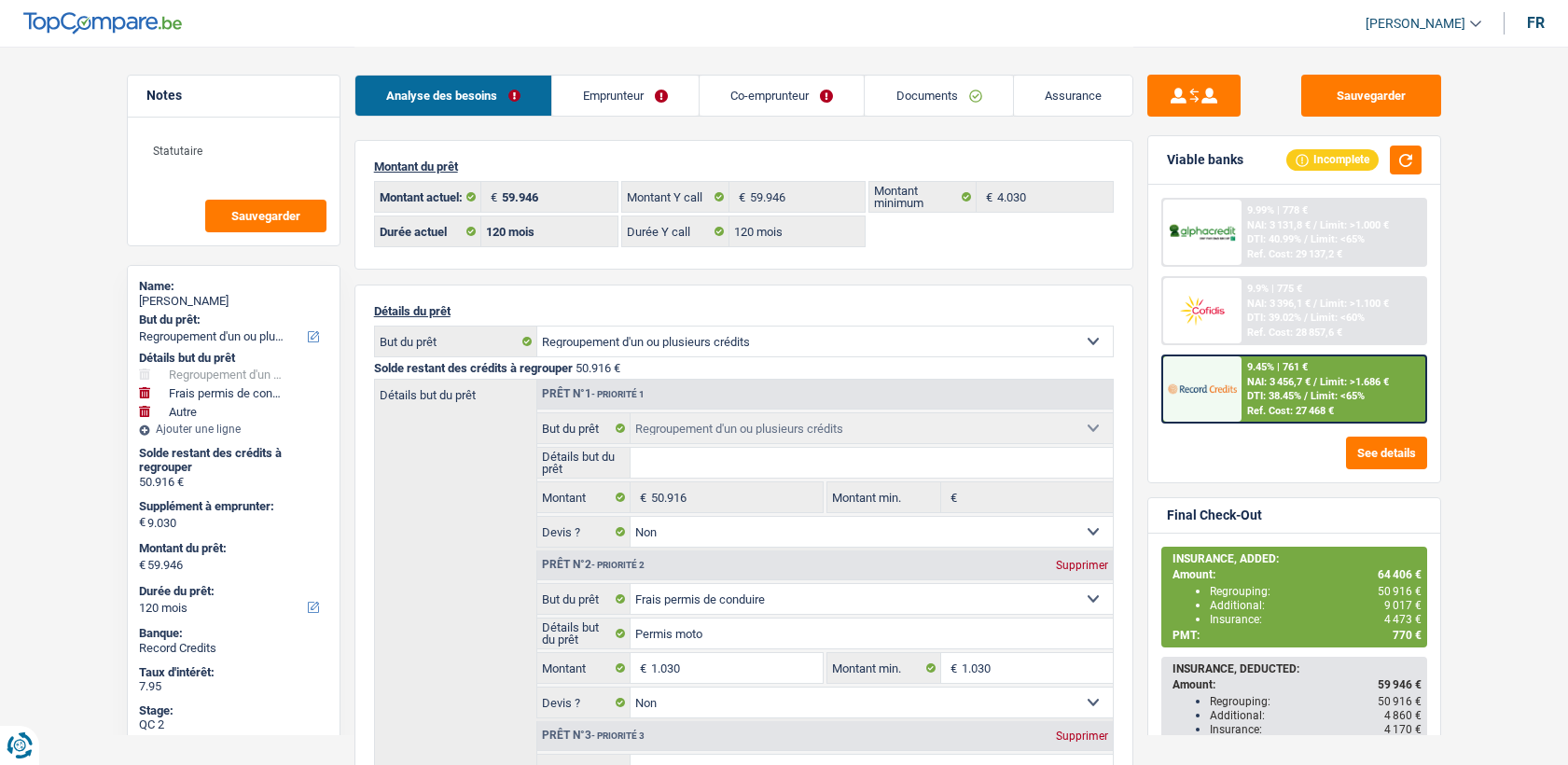
select select "refinancing"
select select "drivingLicense"
select select "other"
select select "120"
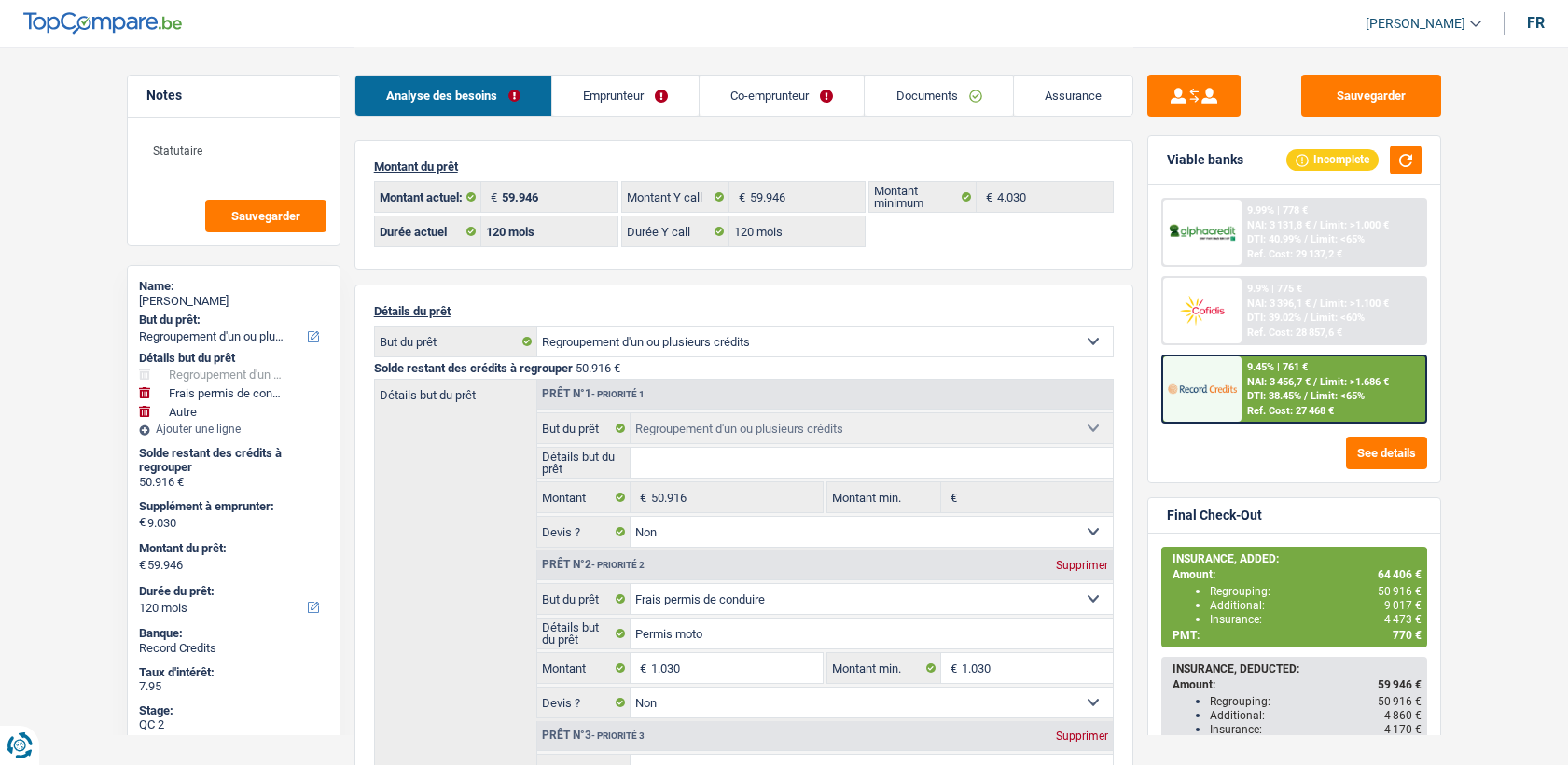
select select "120"
select select "refinancing"
select select "false"
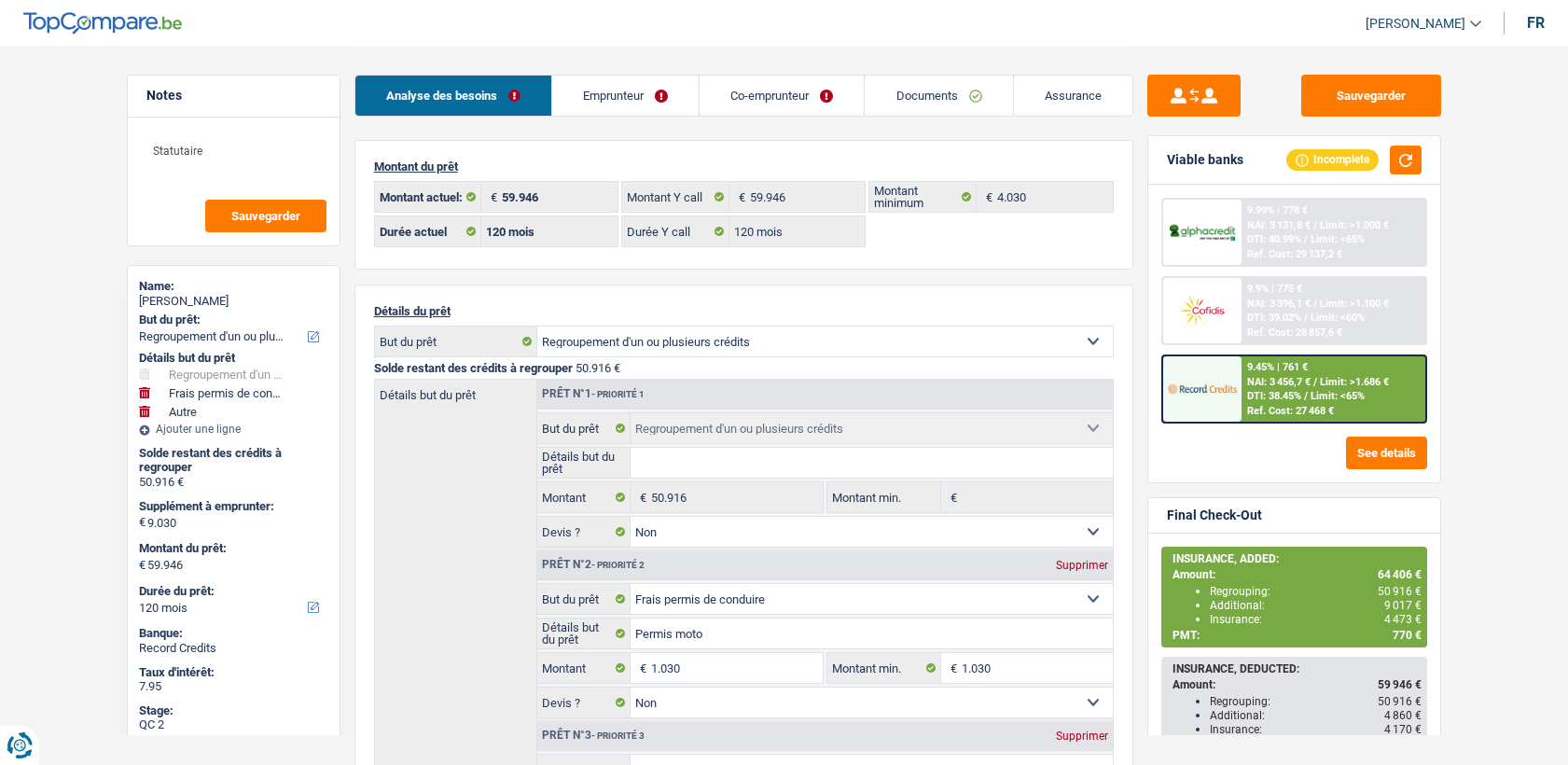
select select "drivingLicense"
select select "false"
select select "other"
select select "false"
select select "120"
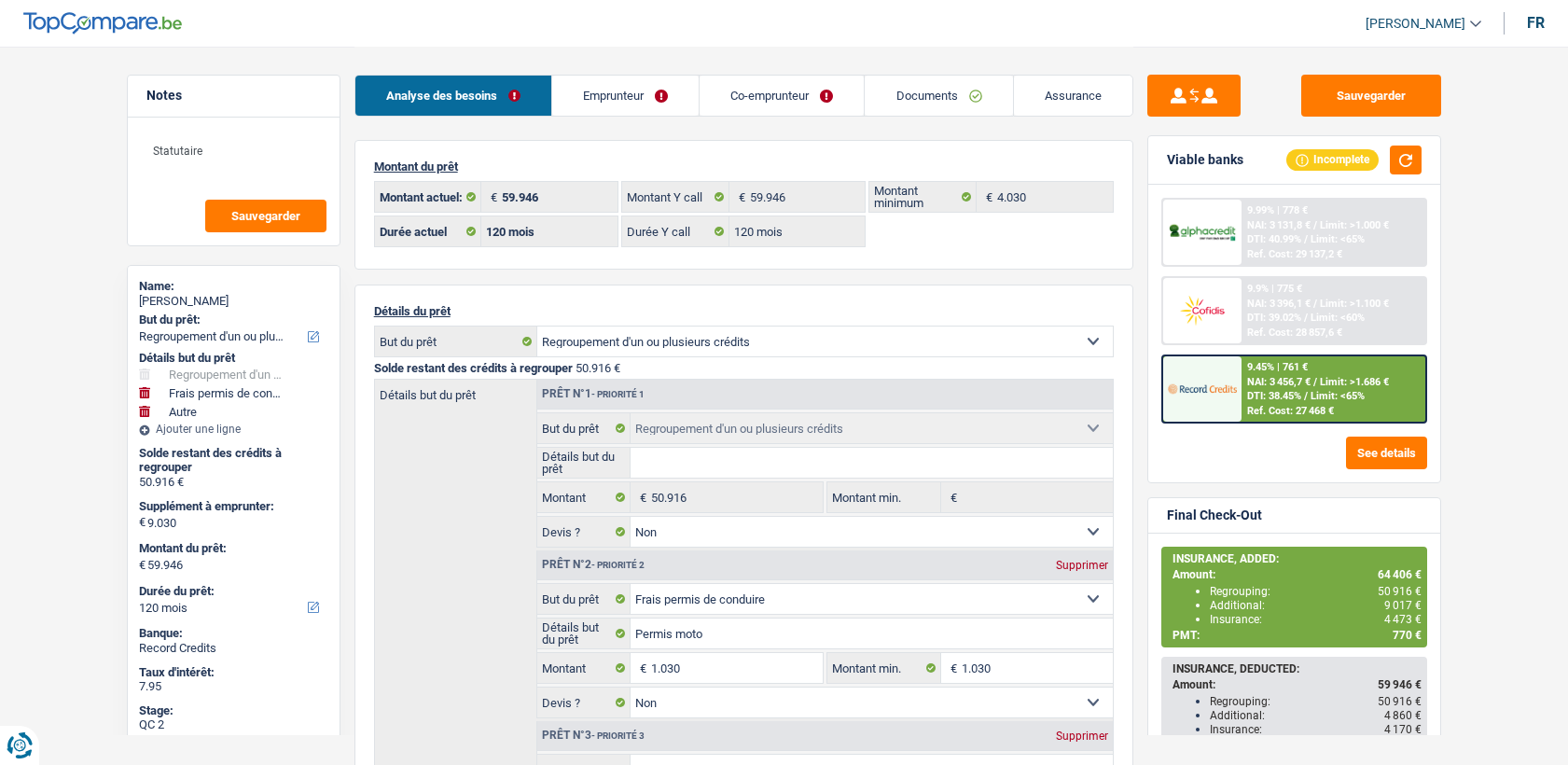
drag, startPoint x: 0, startPoint y: 0, endPoint x: 917, endPoint y: 105, distance: 923.0
click at [917, 126] on div "Analyse des besoins Emprunteur Co-emprunteur Documents Assurance Montant du prê…" at bounding box center [744, 656] width 779 height 1219
click at [917, 102] on link "Documents" at bounding box center [938, 96] width 147 height 40
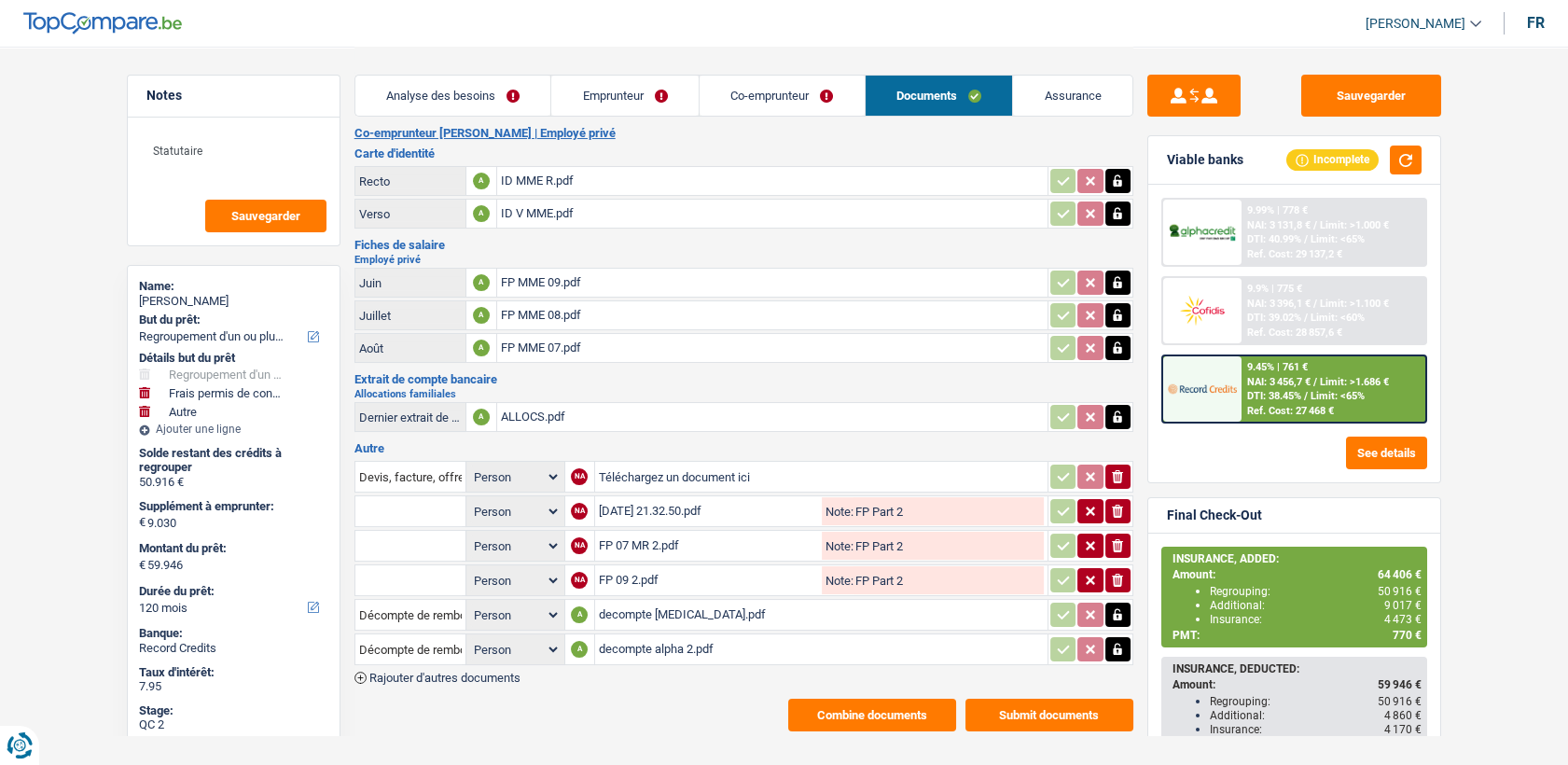
scroll to position [356, 0]
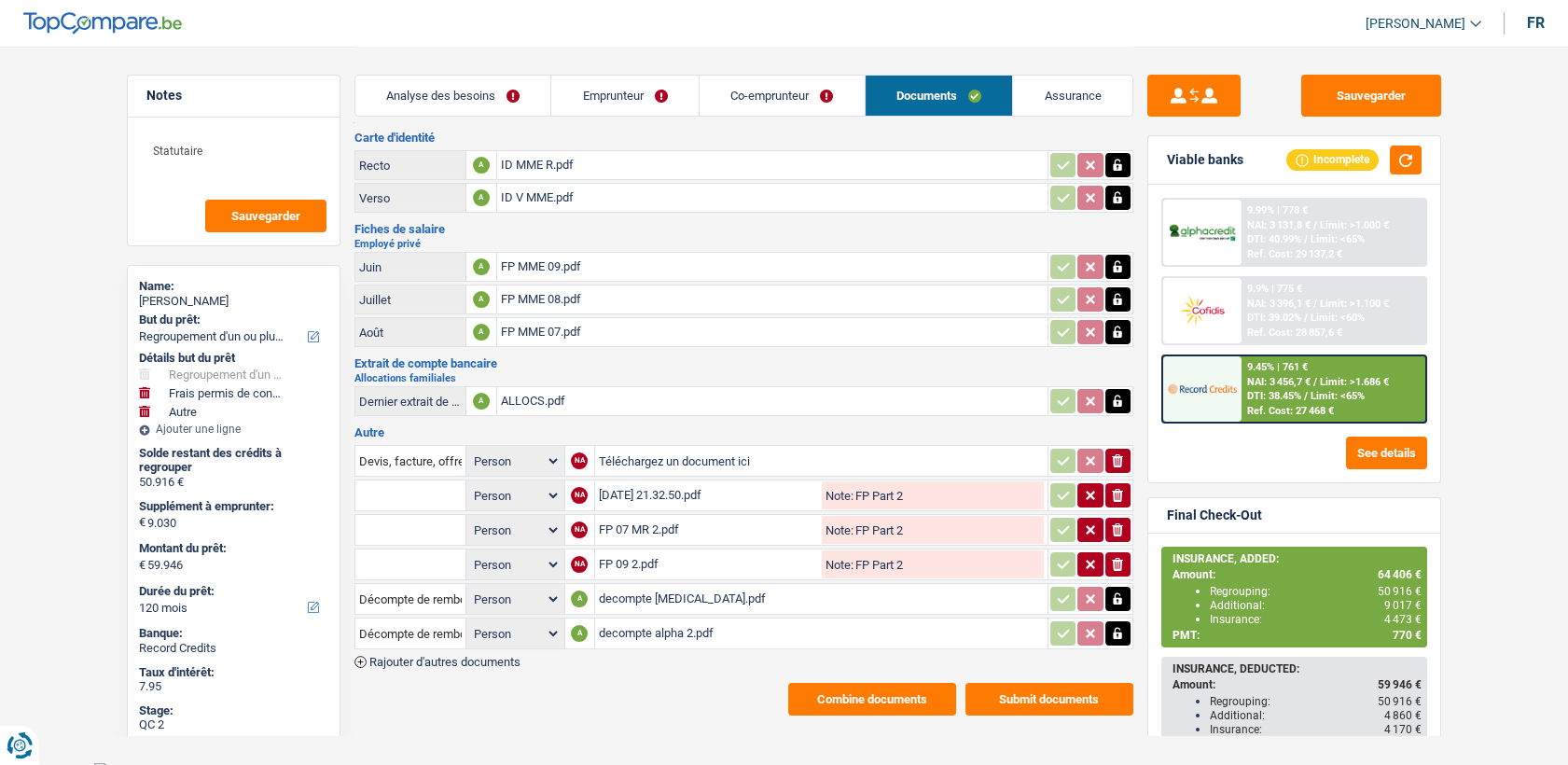
click at [830, 683] on button "Combine documents" at bounding box center [872, 700] width 168 height 33
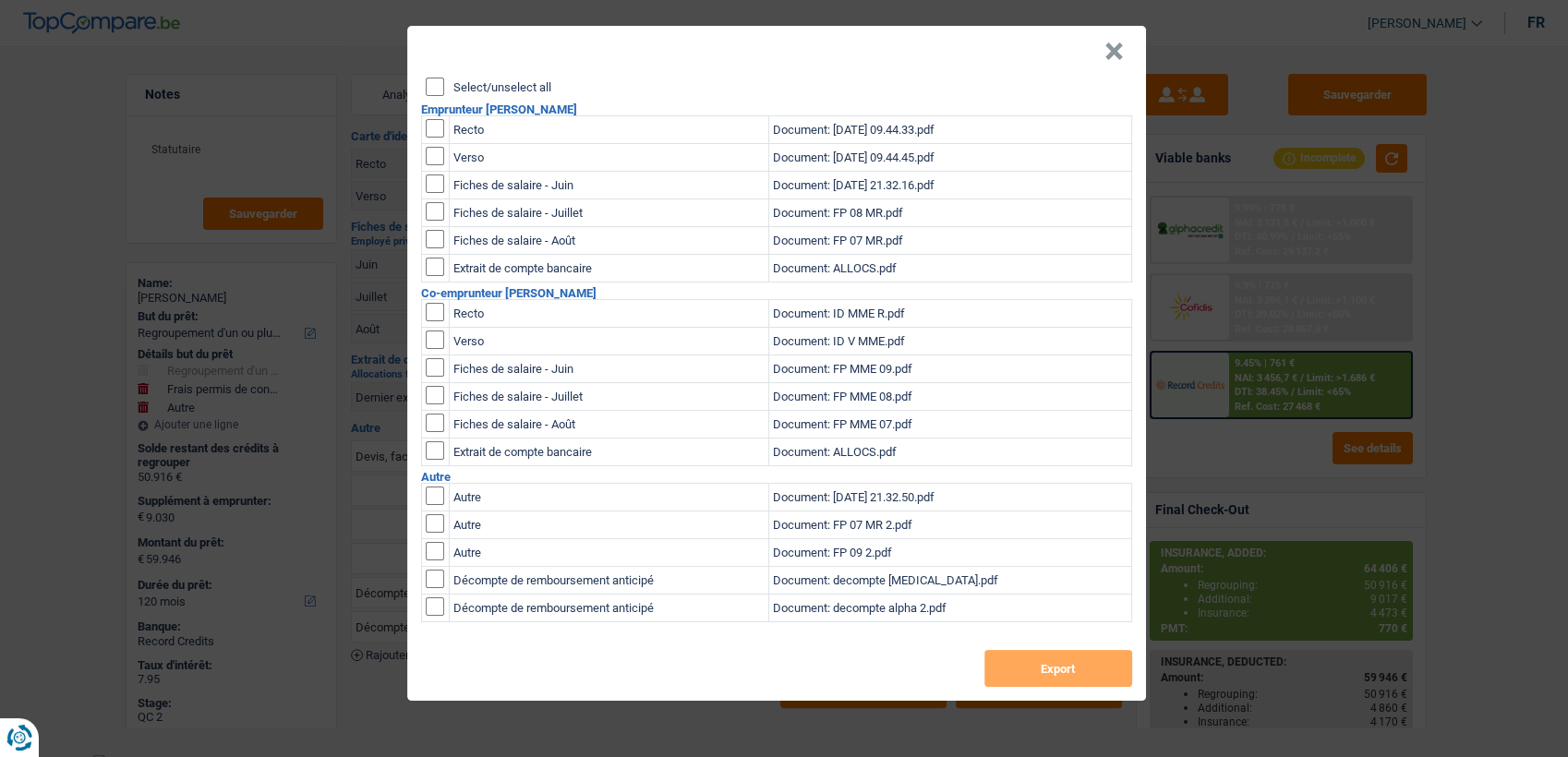
click at [427, 121] on input "checkbox" at bounding box center [435, 128] width 18 height 18
checkbox input "true"
click at [435, 175] on input "checkbox" at bounding box center [435, 183] width 18 height 18
click at [426, 183] on input "checkbox" at bounding box center [435, 183] width 18 height 18
checkbox input "false"
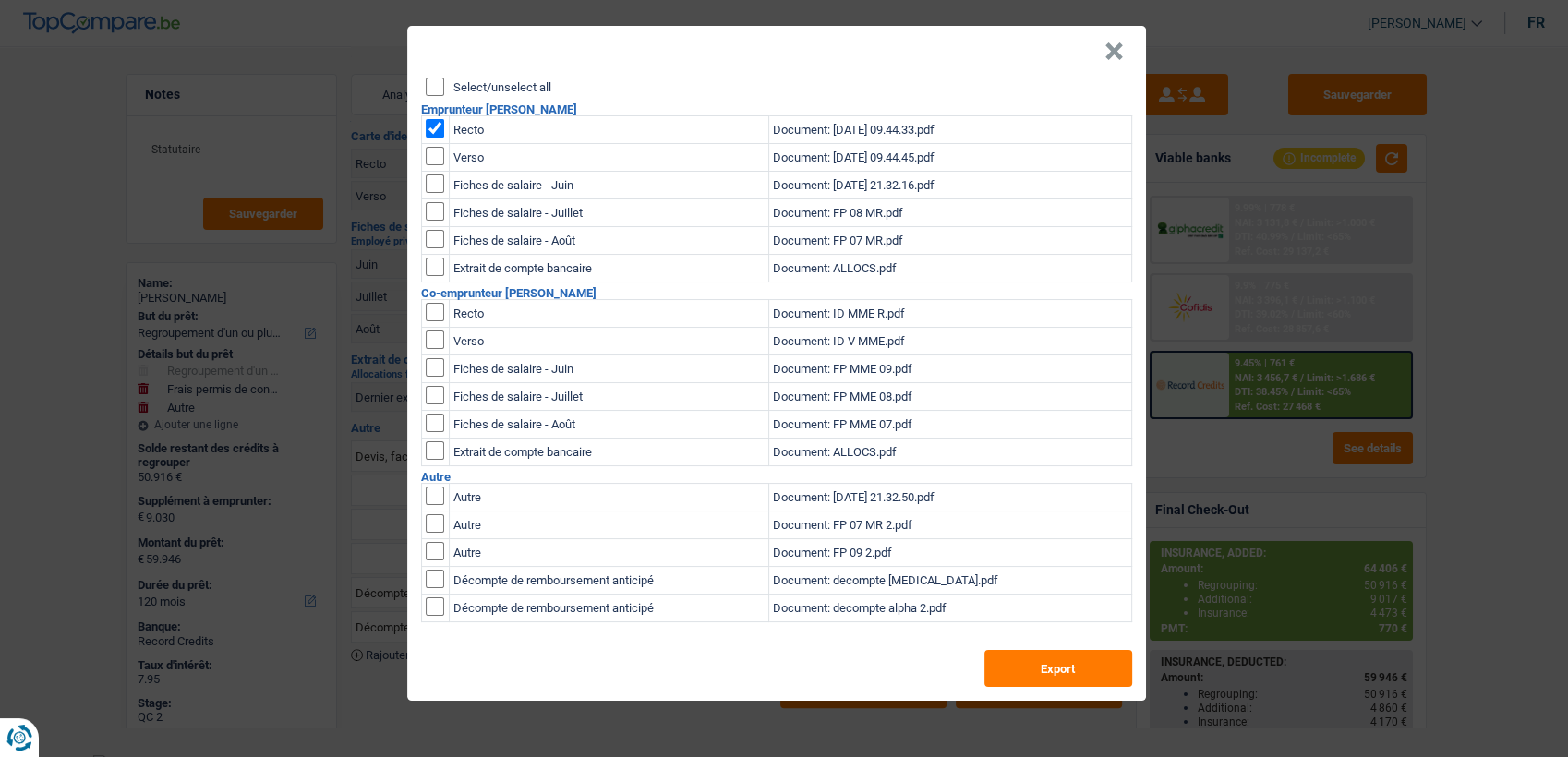
click at [428, 164] on input "checkbox" at bounding box center [435, 155] width 18 height 18
checkbox input "true"
click at [1041, 671] on button "Export" at bounding box center [1058, 668] width 148 height 37
drag, startPoint x: 427, startPoint y: 315, endPoint x: 430, endPoint y: 325, distance: 10.4
click at [428, 315] on input "checkbox" at bounding box center [435, 311] width 18 height 18
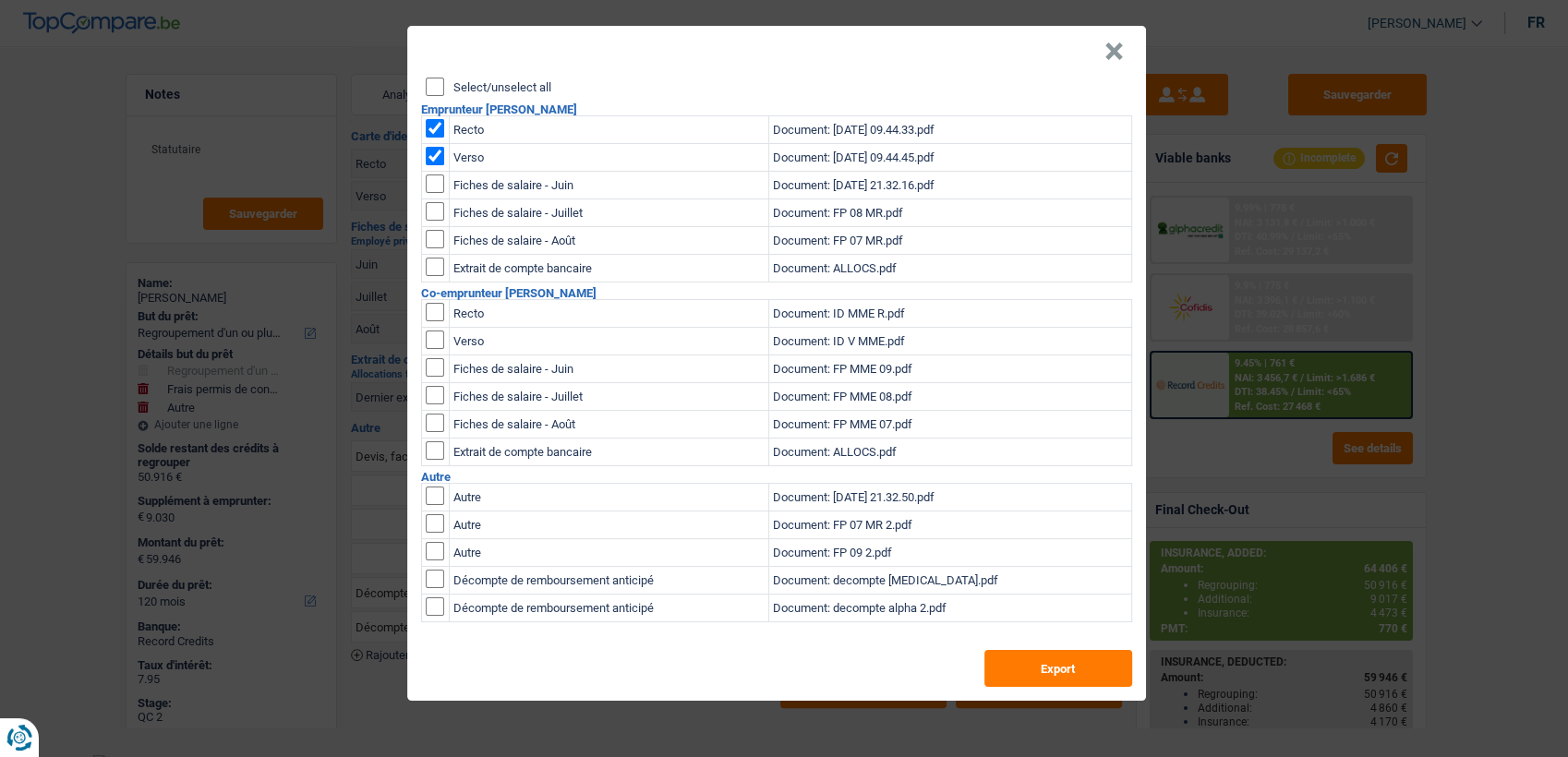
checkbox input "true"
click at [430, 335] on input "checkbox" at bounding box center [435, 339] width 18 height 18
checkbox input "true"
click at [428, 122] on input "checkbox" at bounding box center [435, 128] width 18 height 18
checkbox input "false"
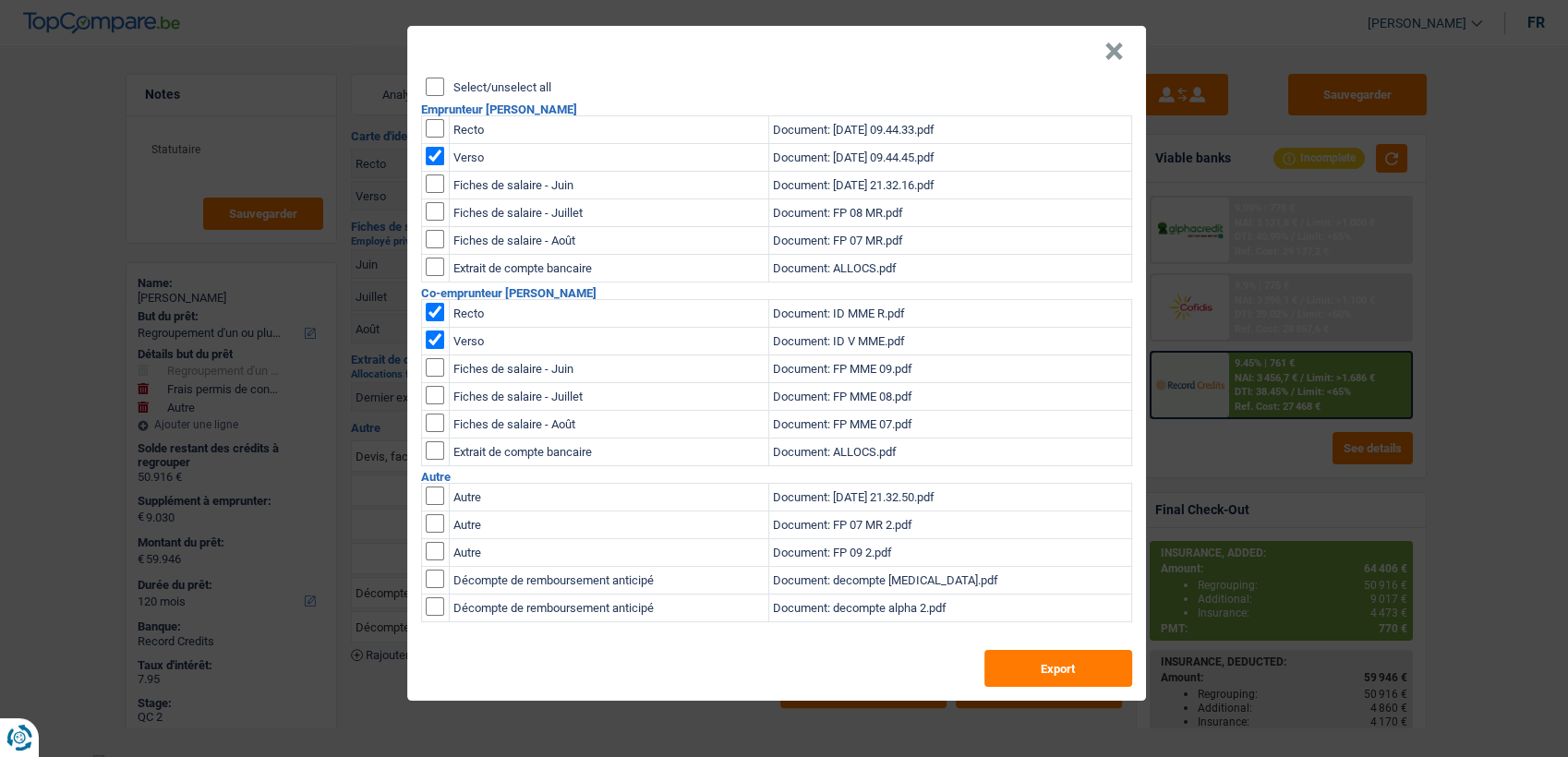
click at [426, 149] on input "checkbox" at bounding box center [435, 155] width 18 height 18
checkbox input "false"
click at [1008, 667] on button "Export" at bounding box center [1058, 668] width 148 height 37
click at [1108, 55] on button "×" at bounding box center [1115, 51] width 19 height 18
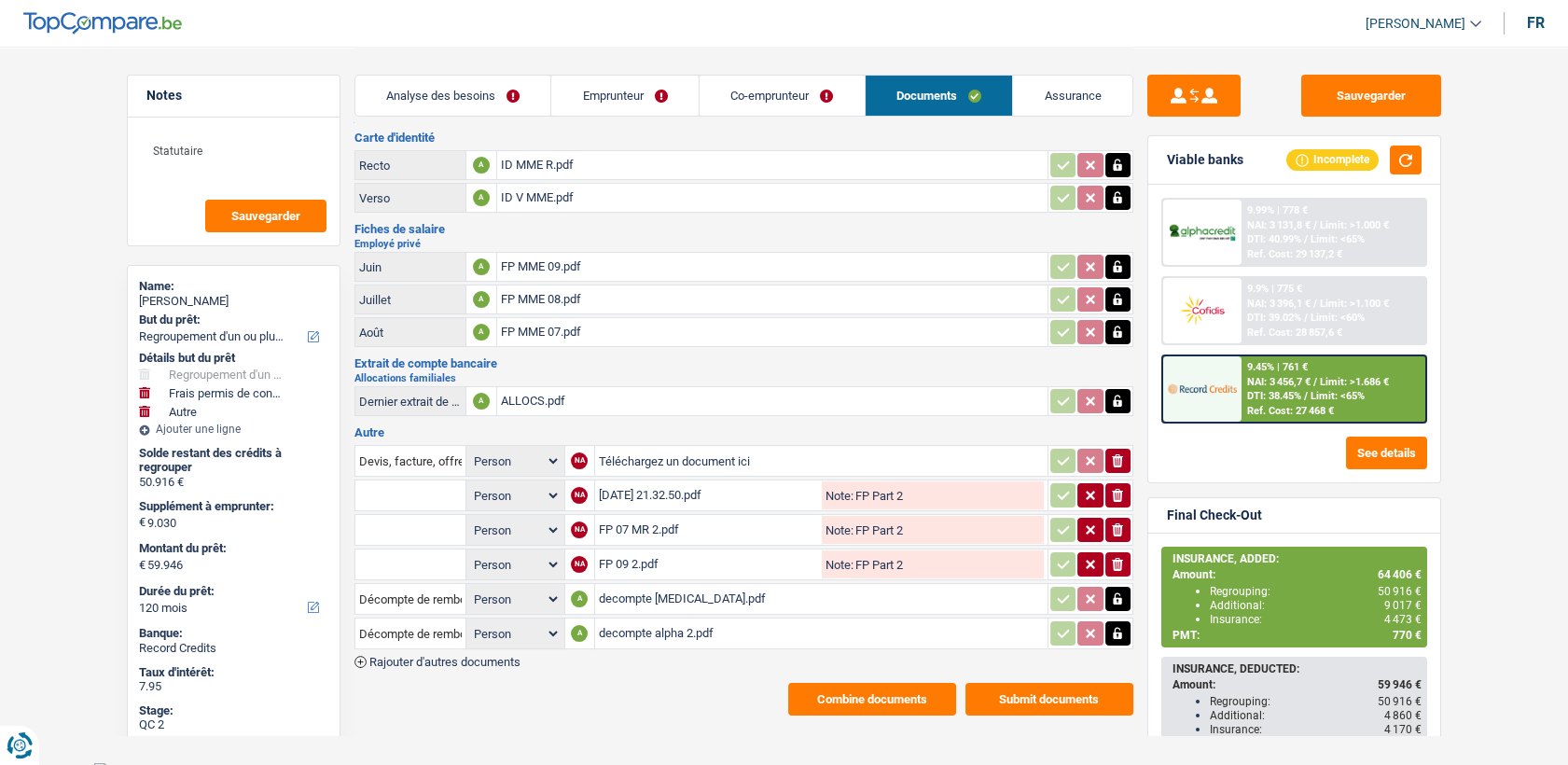
click at [627, 86] on link "Emprunteur" at bounding box center [624, 96] width 147 height 40
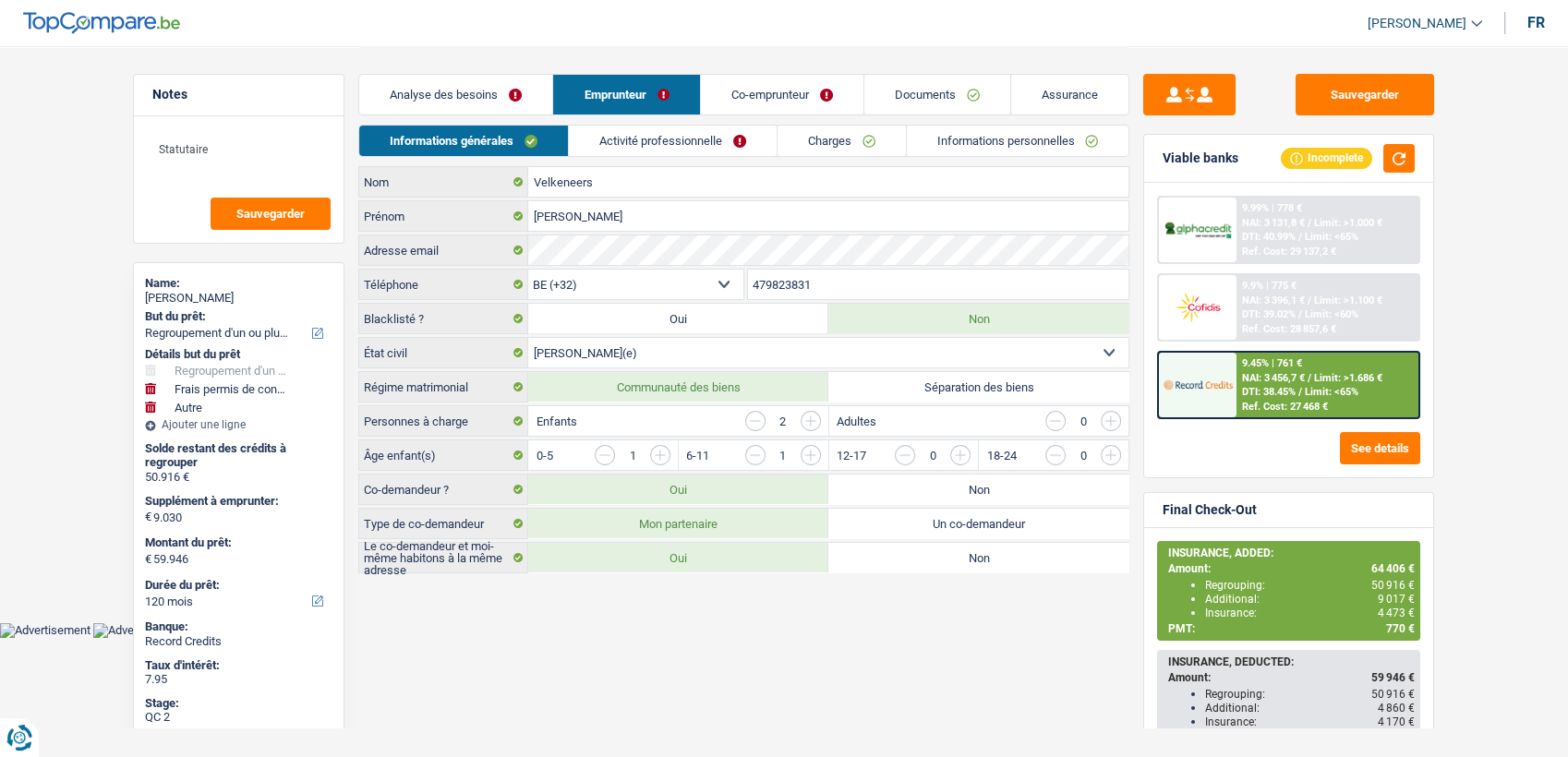
click at [689, 139] on link "Activité professionnelle" at bounding box center [673, 141] width 208 height 31
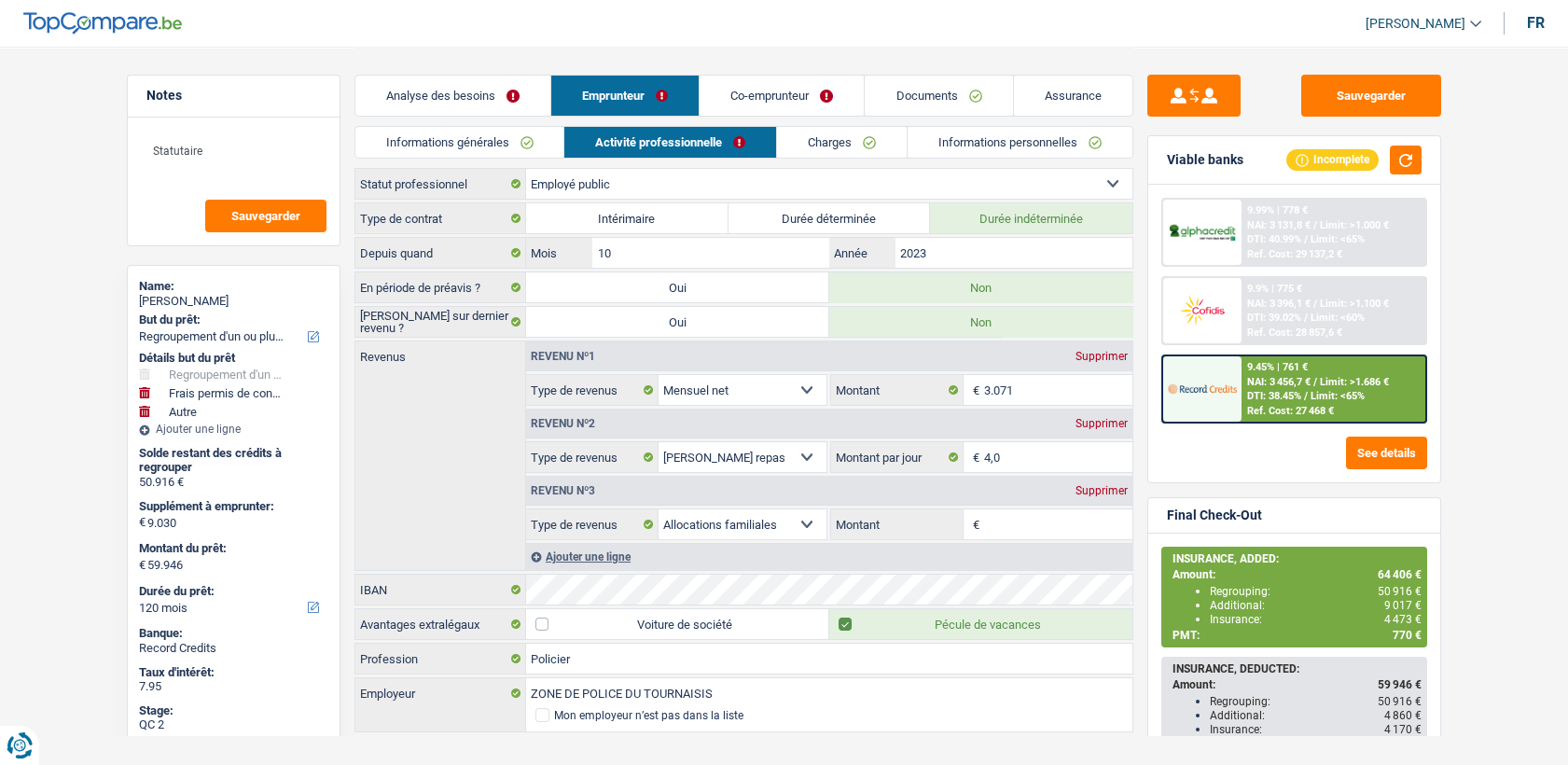
click at [792, 100] on link "Co-emprunteur" at bounding box center [781, 96] width 165 height 40
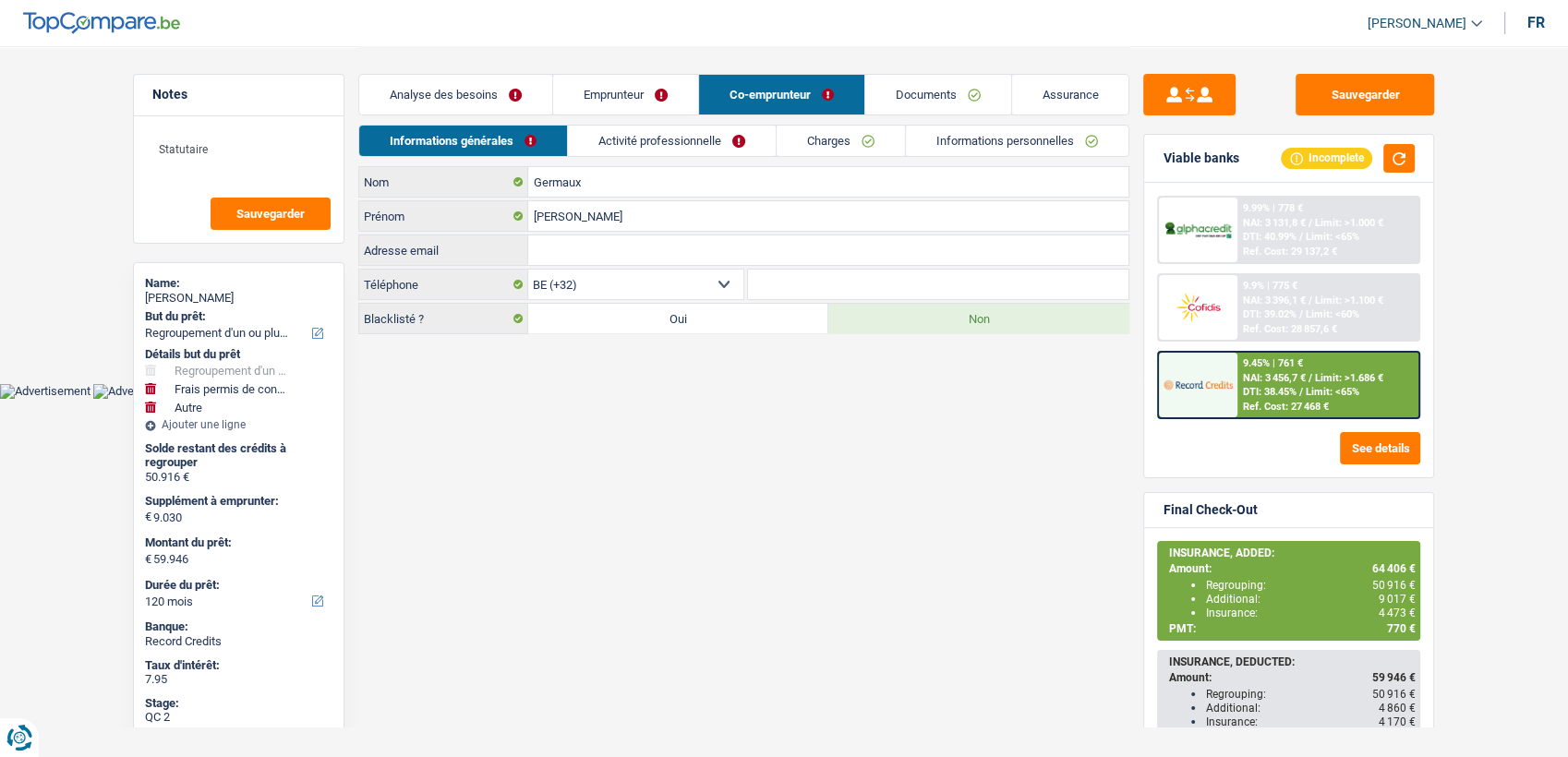
click at [688, 143] on link "Activité professionnelle" at bounding box center [672, 141] width 208 height 31
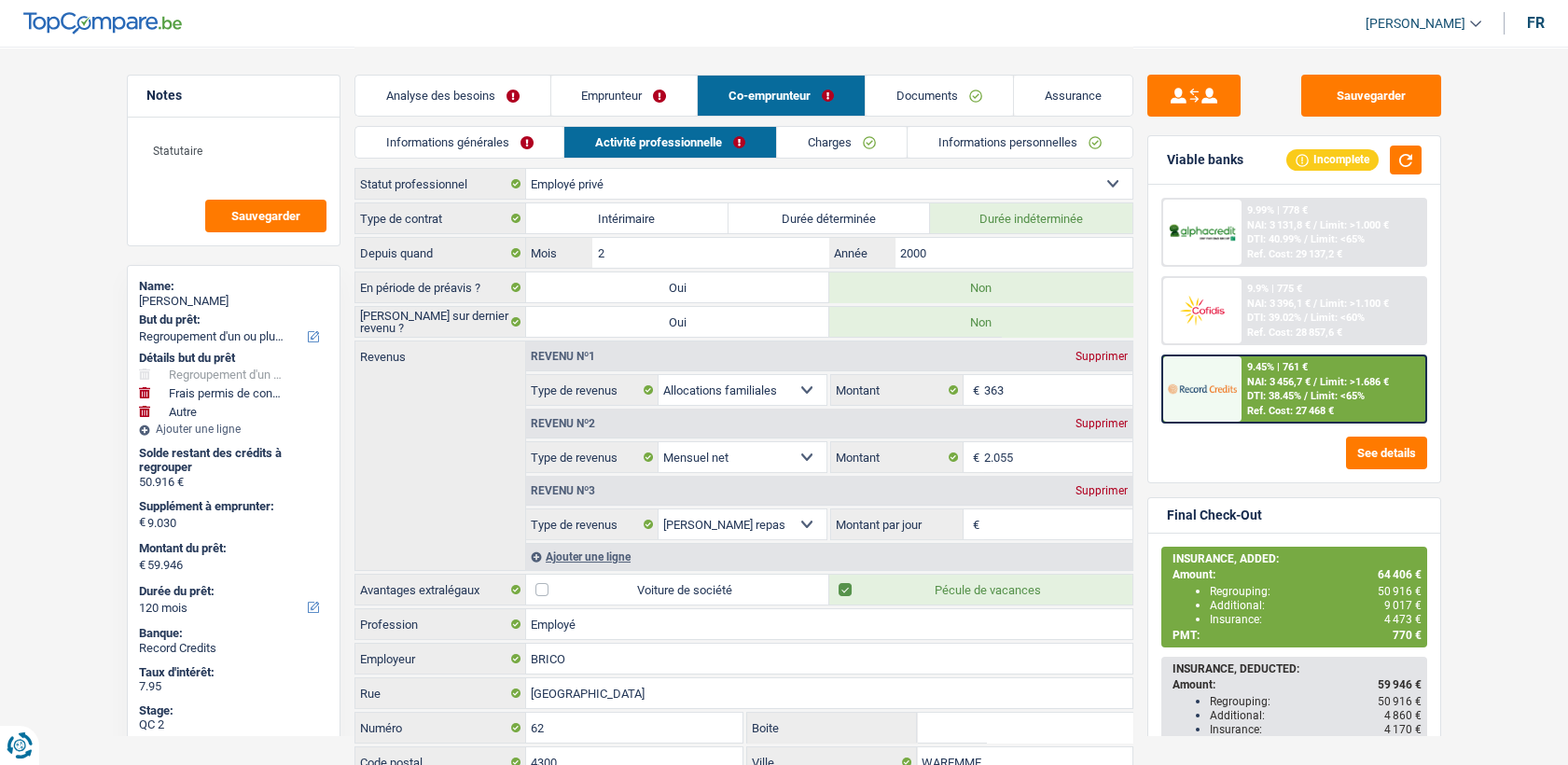
click at [582, 107] on link "Emprunteur" at bounding box center [624, 96] width 146 height 40
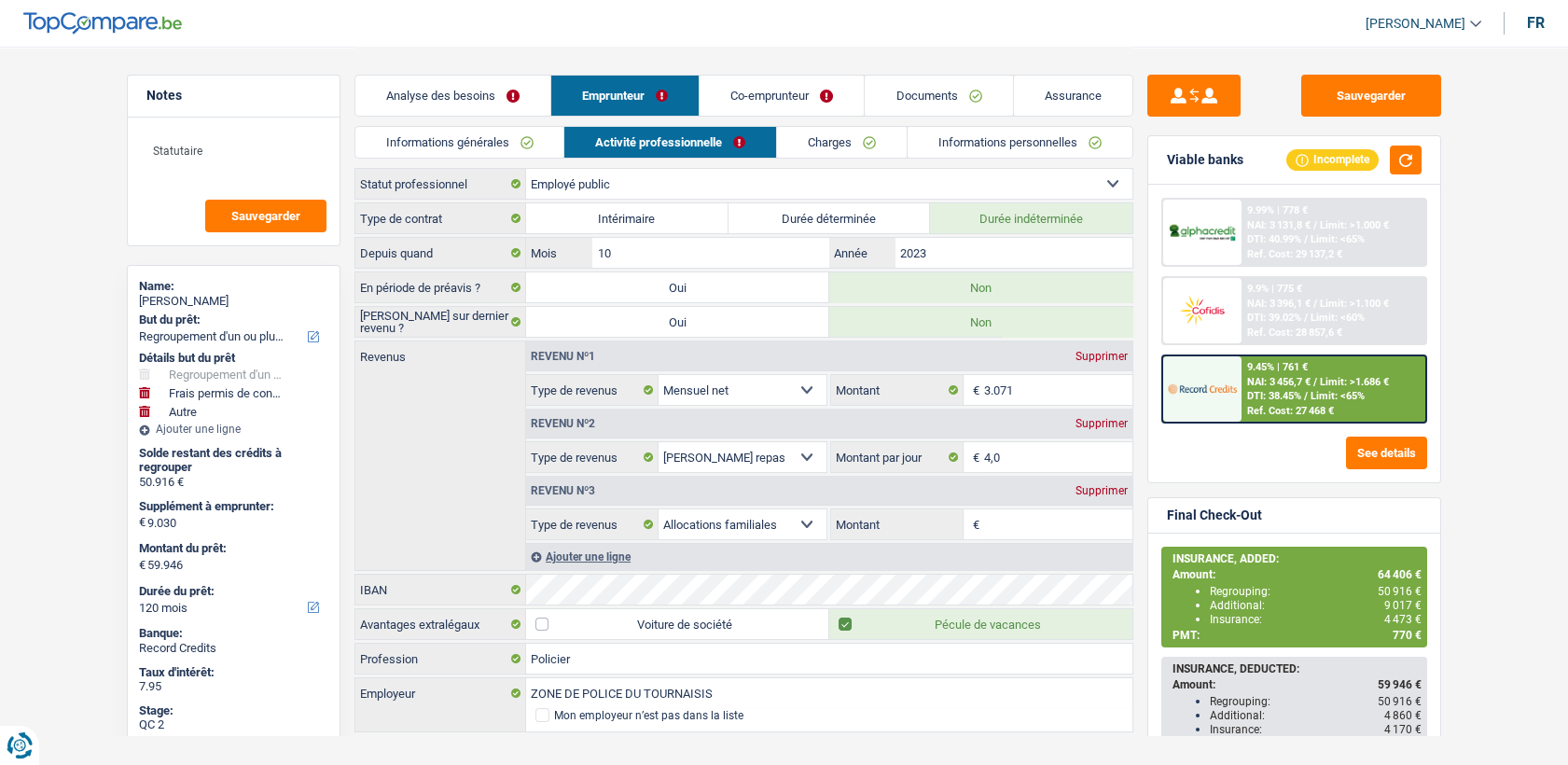
click at [746, 99] on link "Co-emprunteur" at bounding box center [781, 96] width 165 height 40
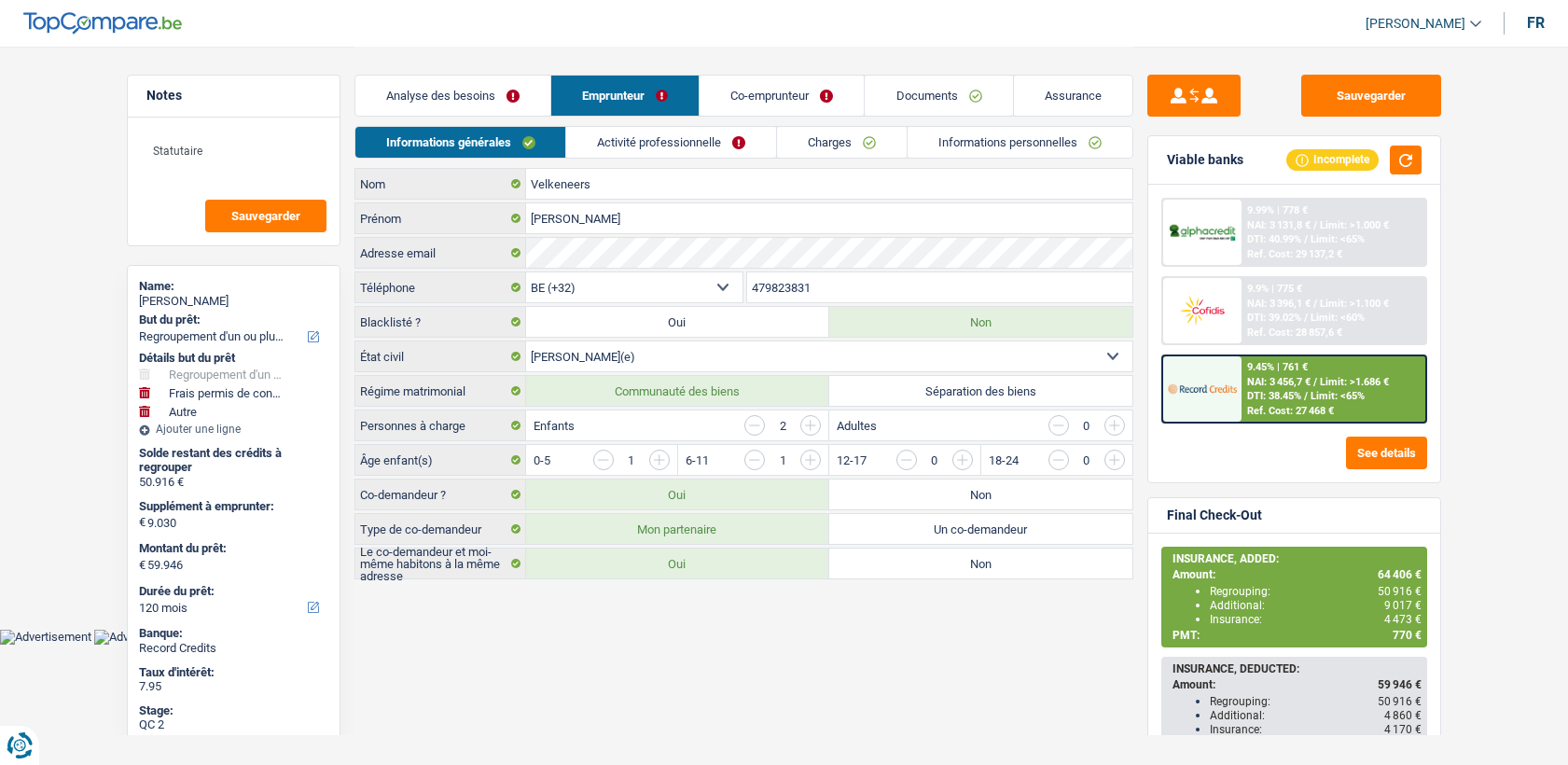
select select "refinancing"
select select "drivingLicense"
select select "other"
select select "120"
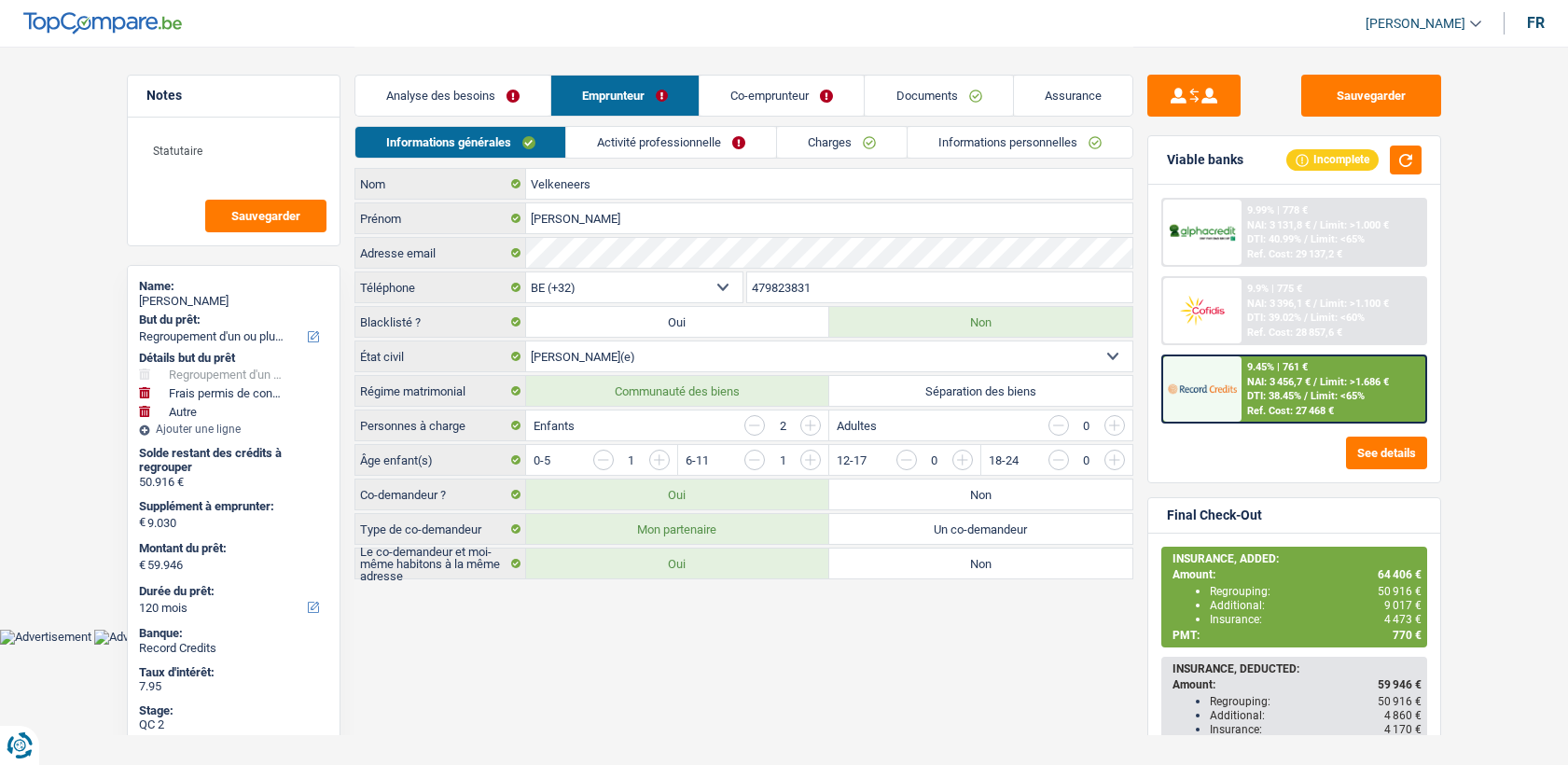
select select "32"
select select "married"
